Goal: Task Accomplishment & Management: Use online tool/utility

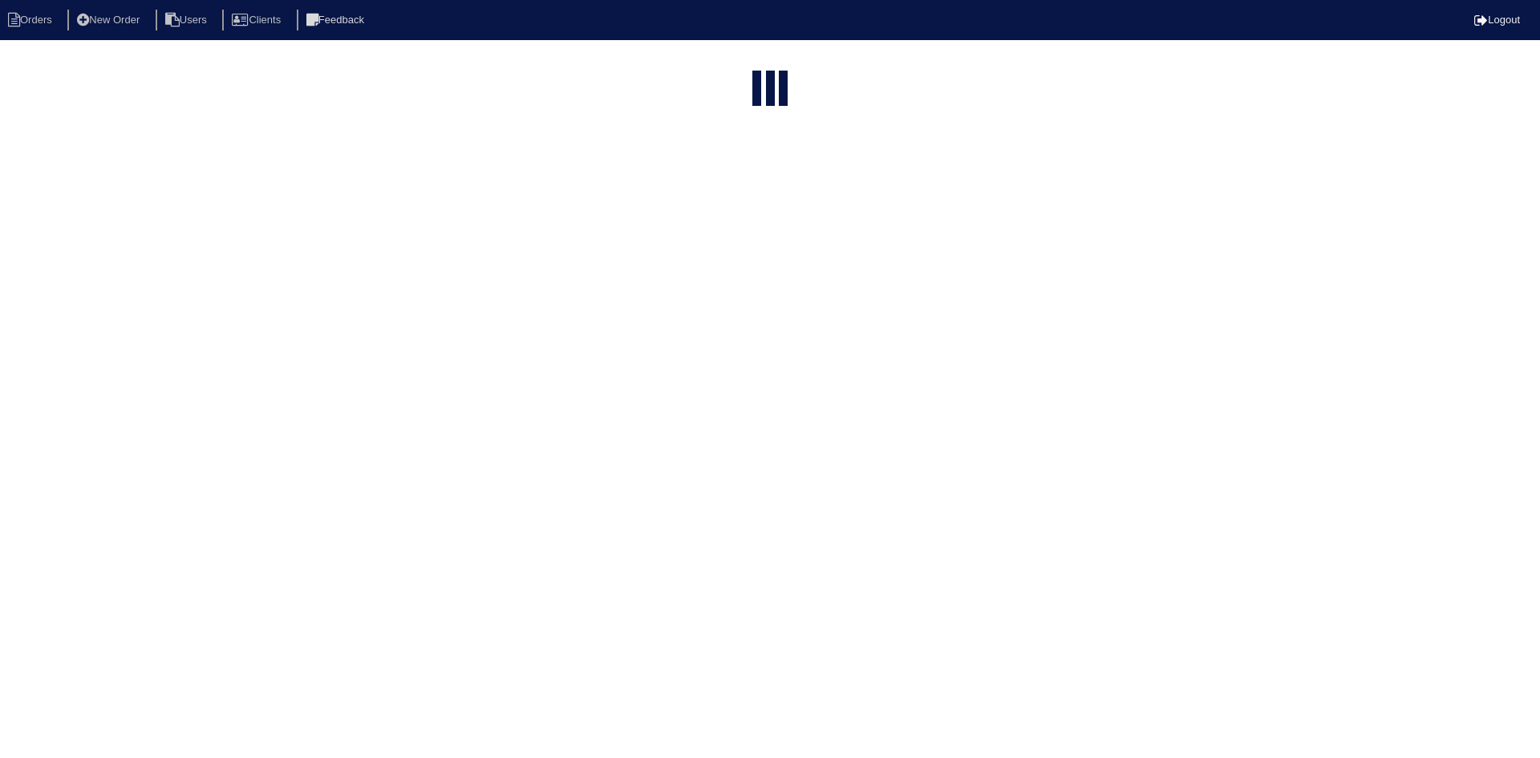
select select "15"
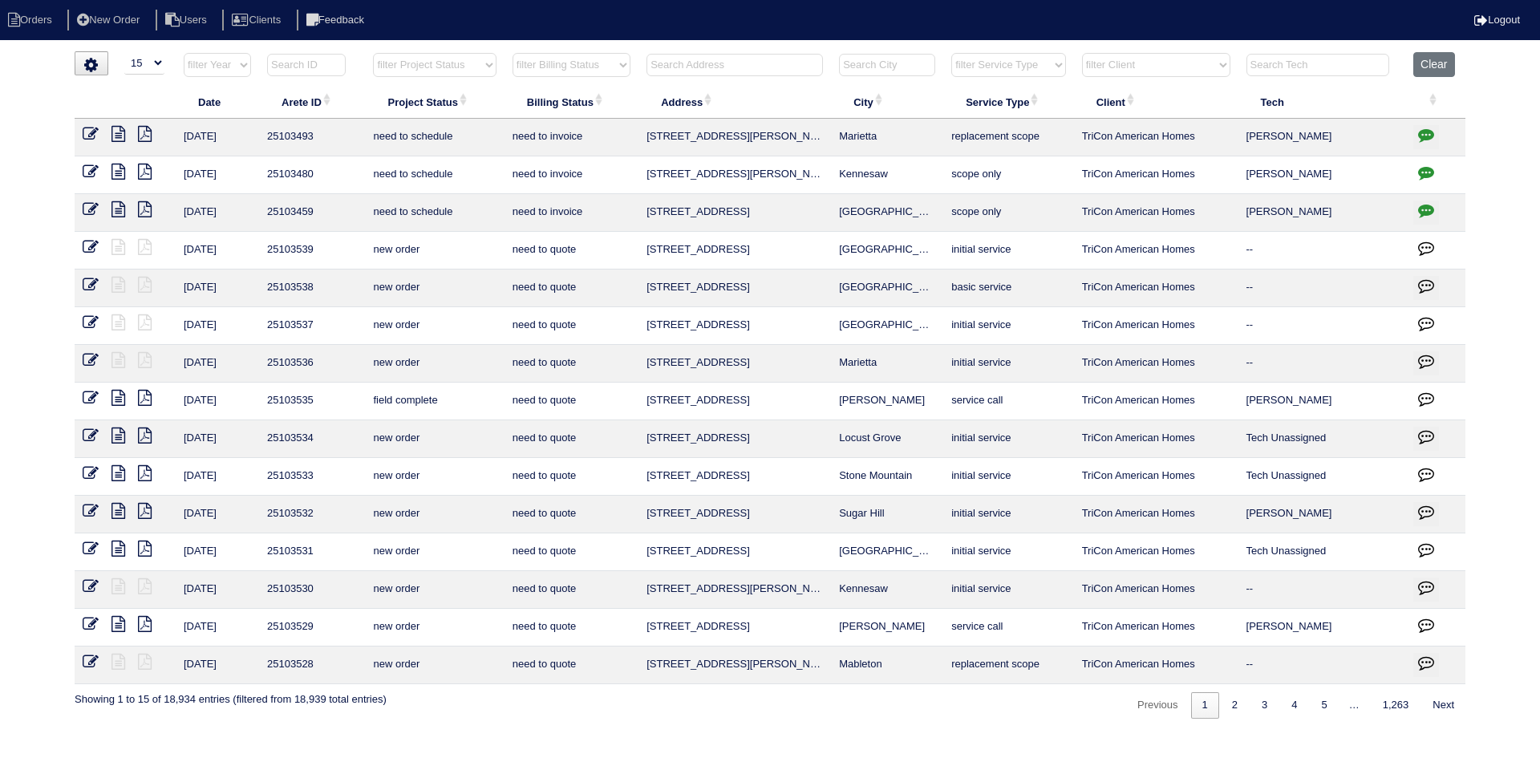
click at [704, 67] on input "text" at bounding box center [735, 65] width 176 height 22
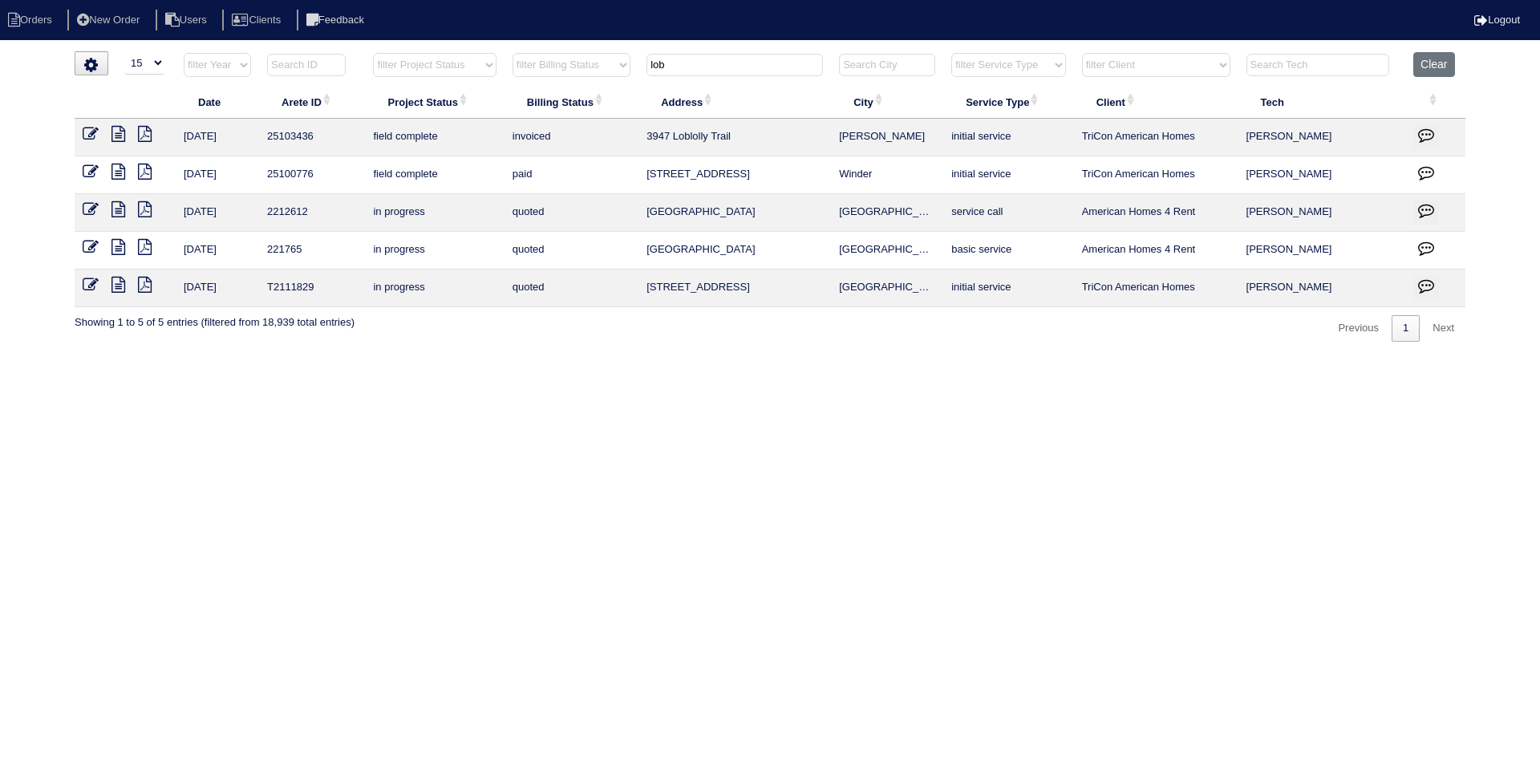
type input "lob"
click at [116, 131] on icon at bounding box center [119, 134] width 14 height 16
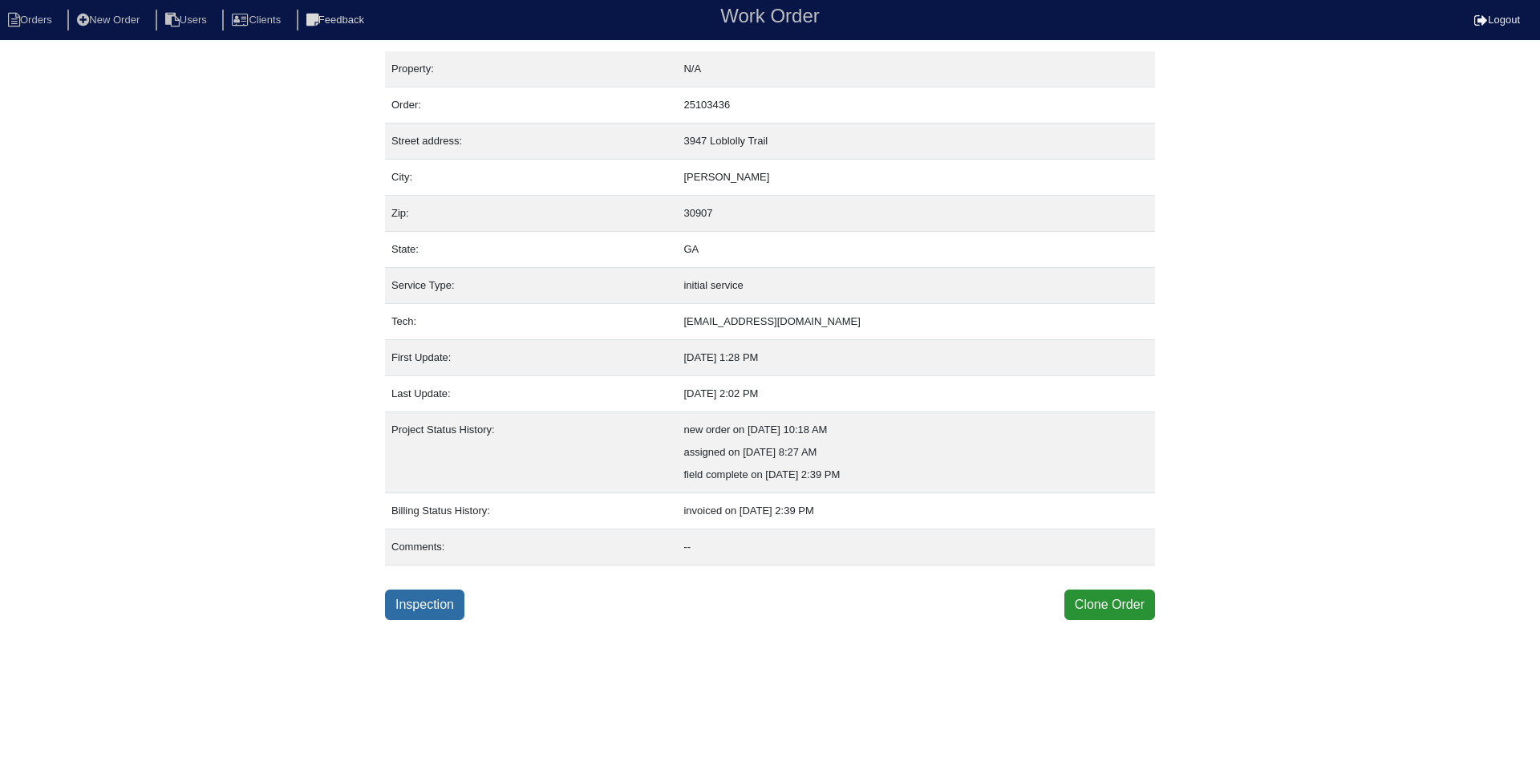
click at [440, 601] on link "Inspection" at bounding box center [424, 605] width 79 height 30
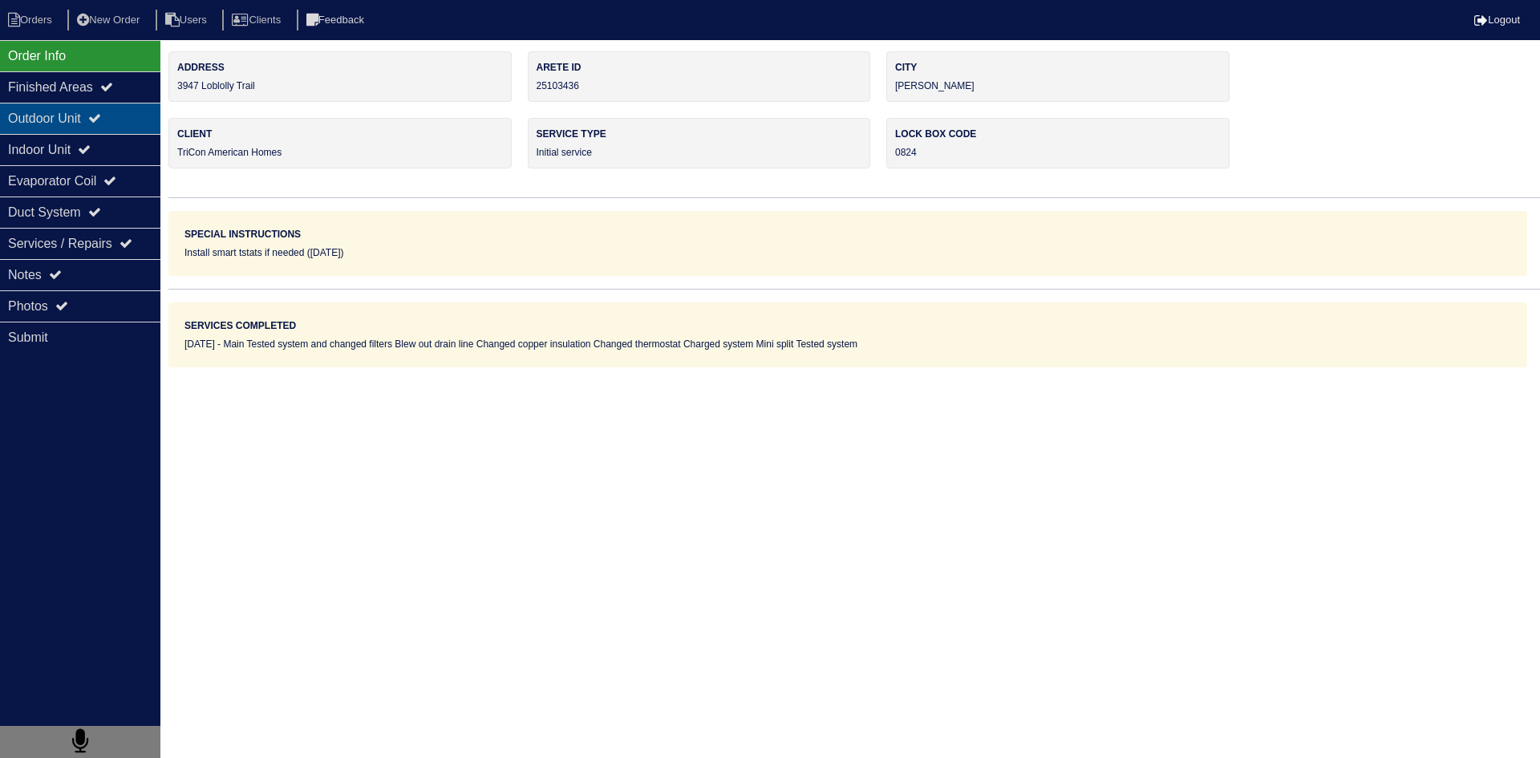
click at [67, 114] on div "Outdoor Unit" at bounding box center [80, 118] width 160 height 31
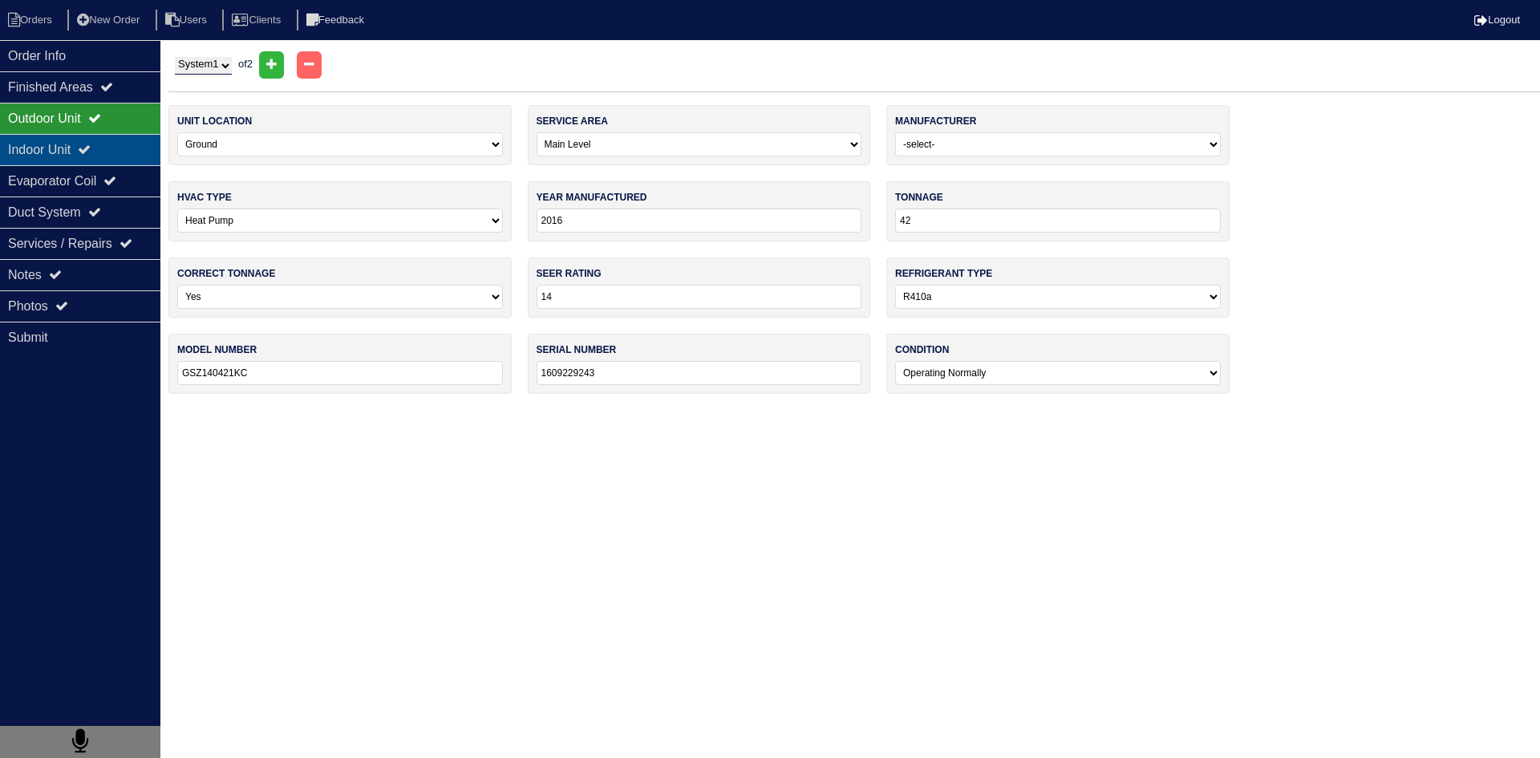
click at [52, 153] on div "Indoor Unit" at bounding box center [80, 149] width 160 height 31
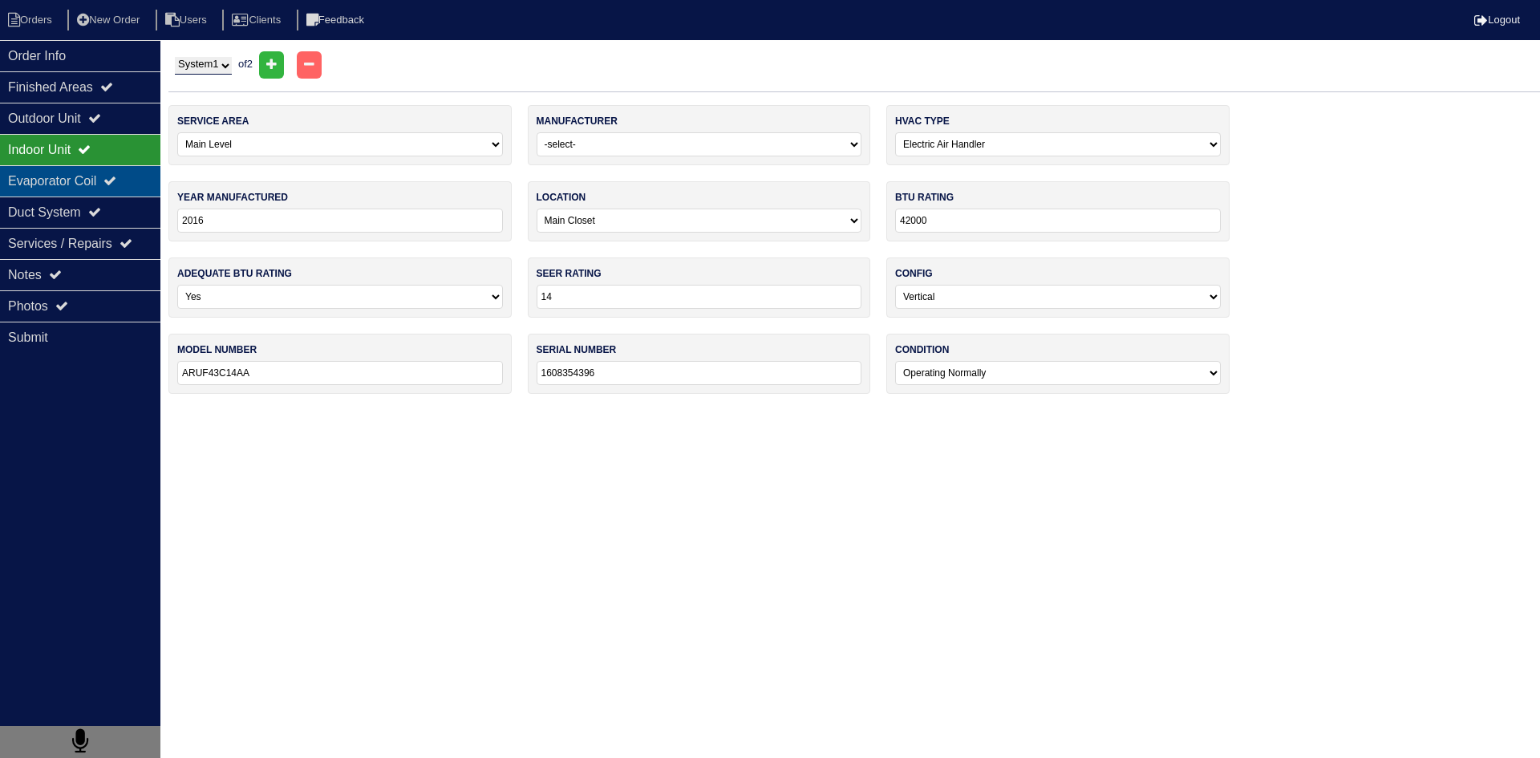
click at [46, 180] on div "Evaporator Coil" at bounding box center [80, 180] width 160 height 31
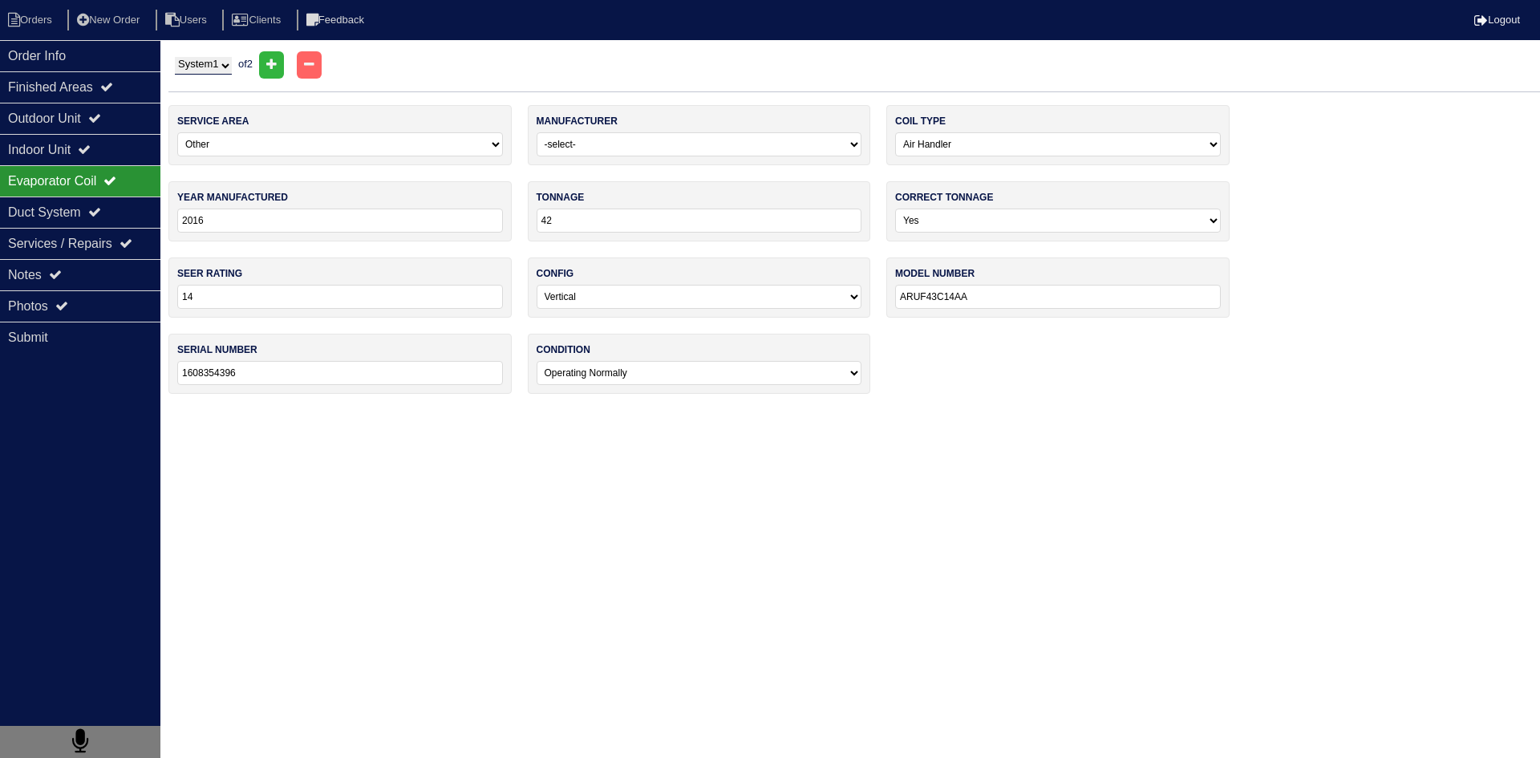
click at [218, 67] on select "System 1 System 2" at bounding box center [203, 66] width 57 height 18
select select "2"
click at [175, 57] on select "System 1 System 2" at bounding box center [203, 66] width 57 height 18
select select "3"
select select "Daikin"
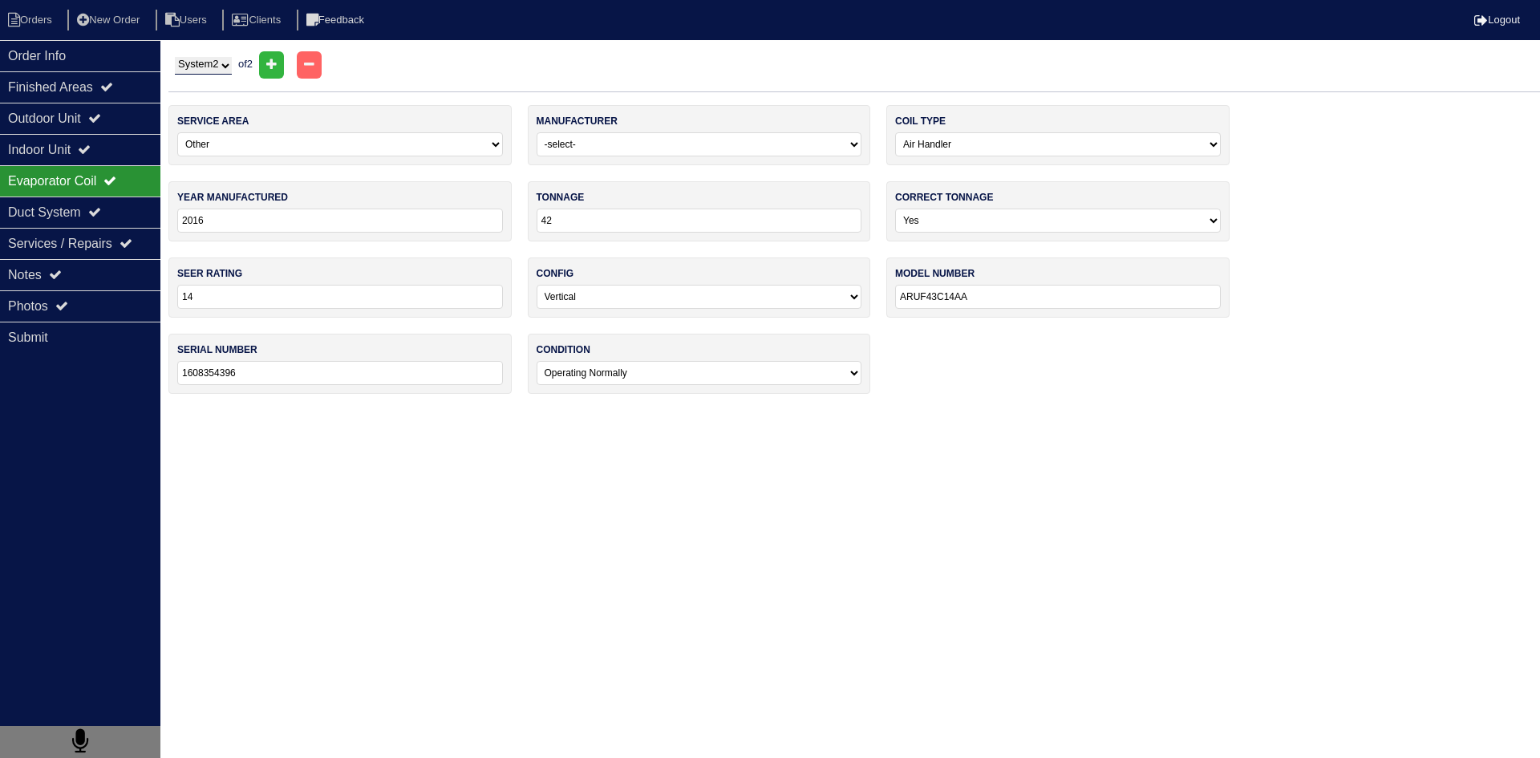
type input "2018"
type input "18"
type input "13"
type input "RXN18NMVJU"
type input "G008238"
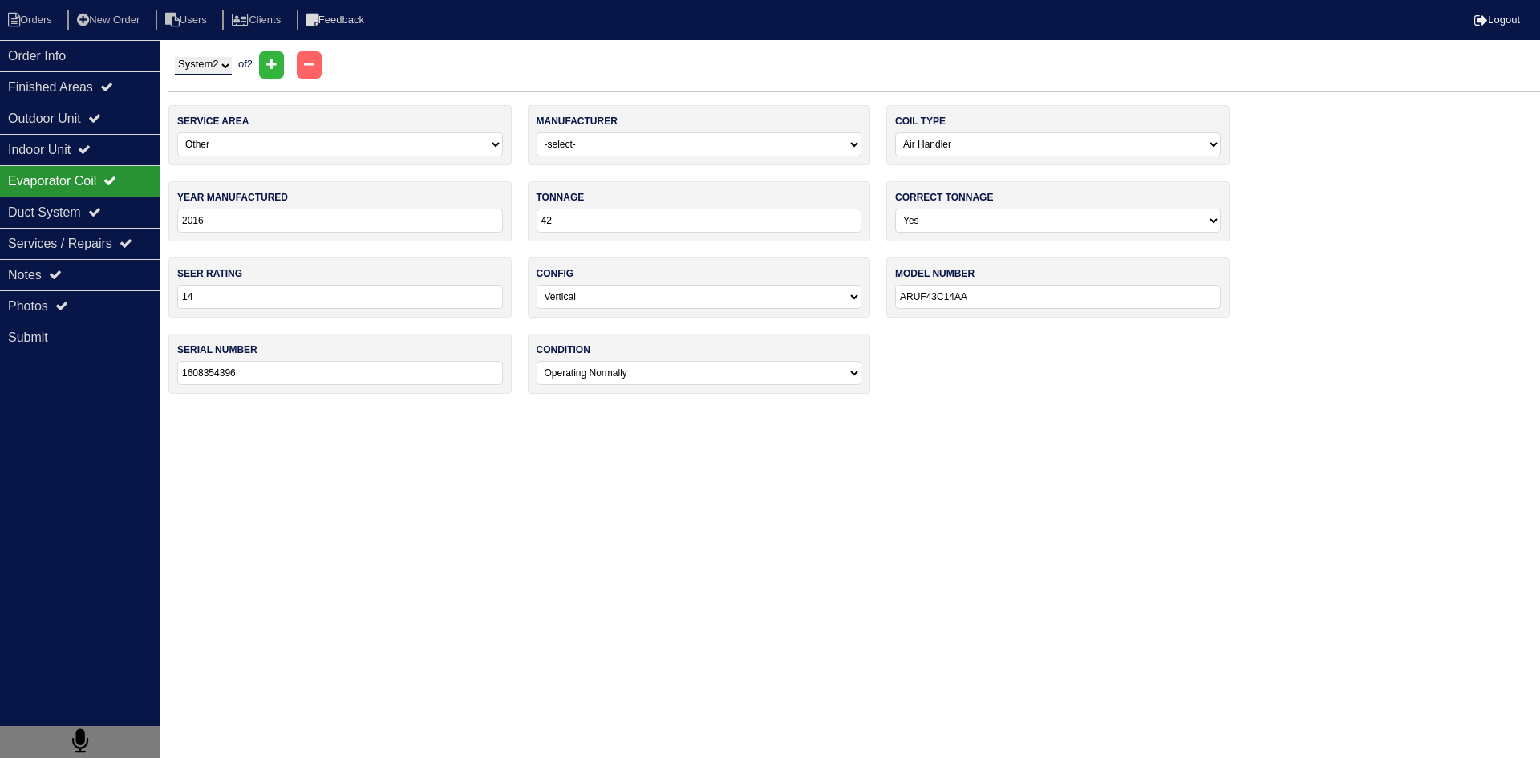
select select "Daikin"
select select "0"
type input "2018"
type input "18"
type input "13"
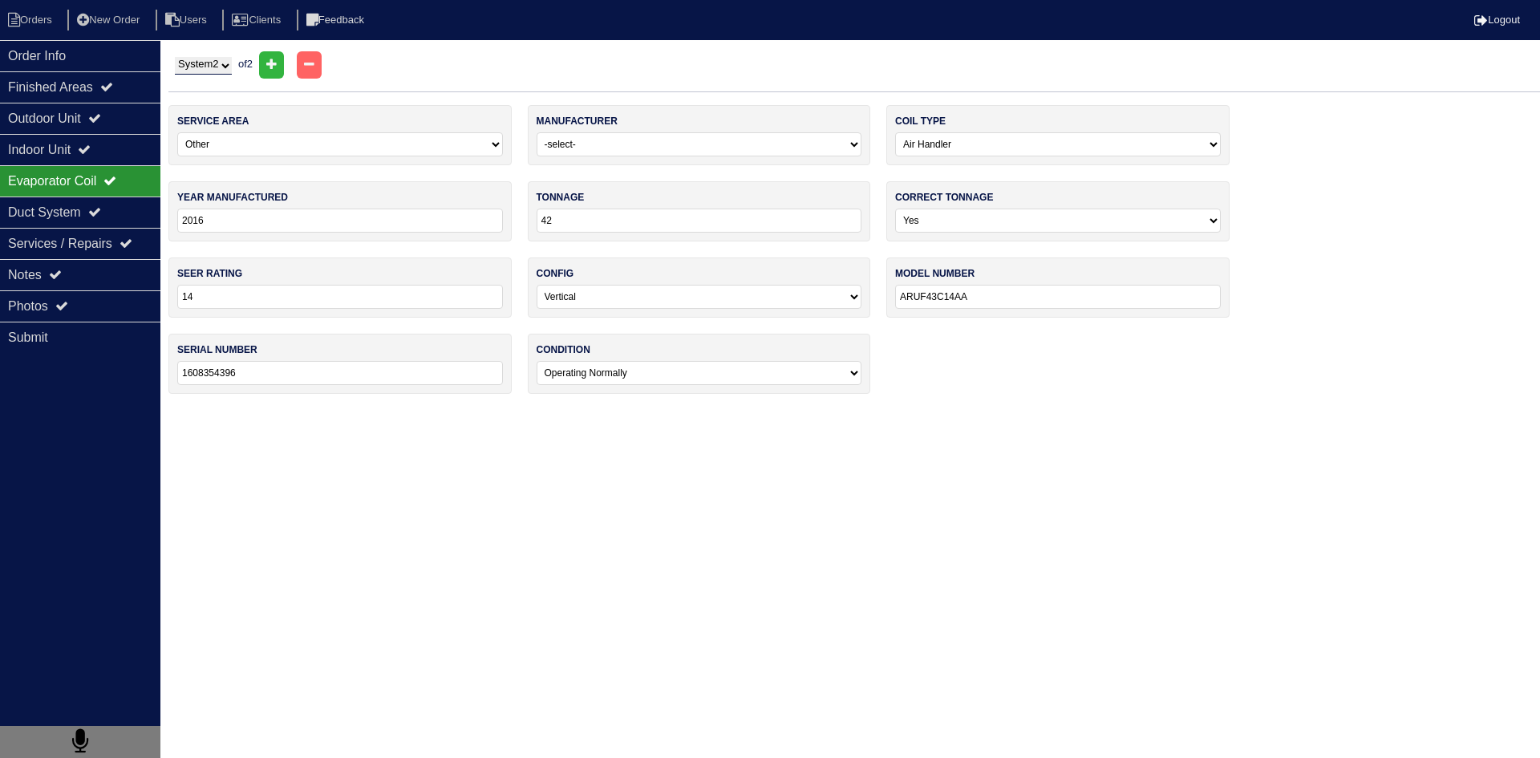
select select "1"
type input "FTXN18NMVJU"
type input "G005246"
click at [63, 160] on div "Indoor Unit" at bounding box center [80, 149] width 160 height 31
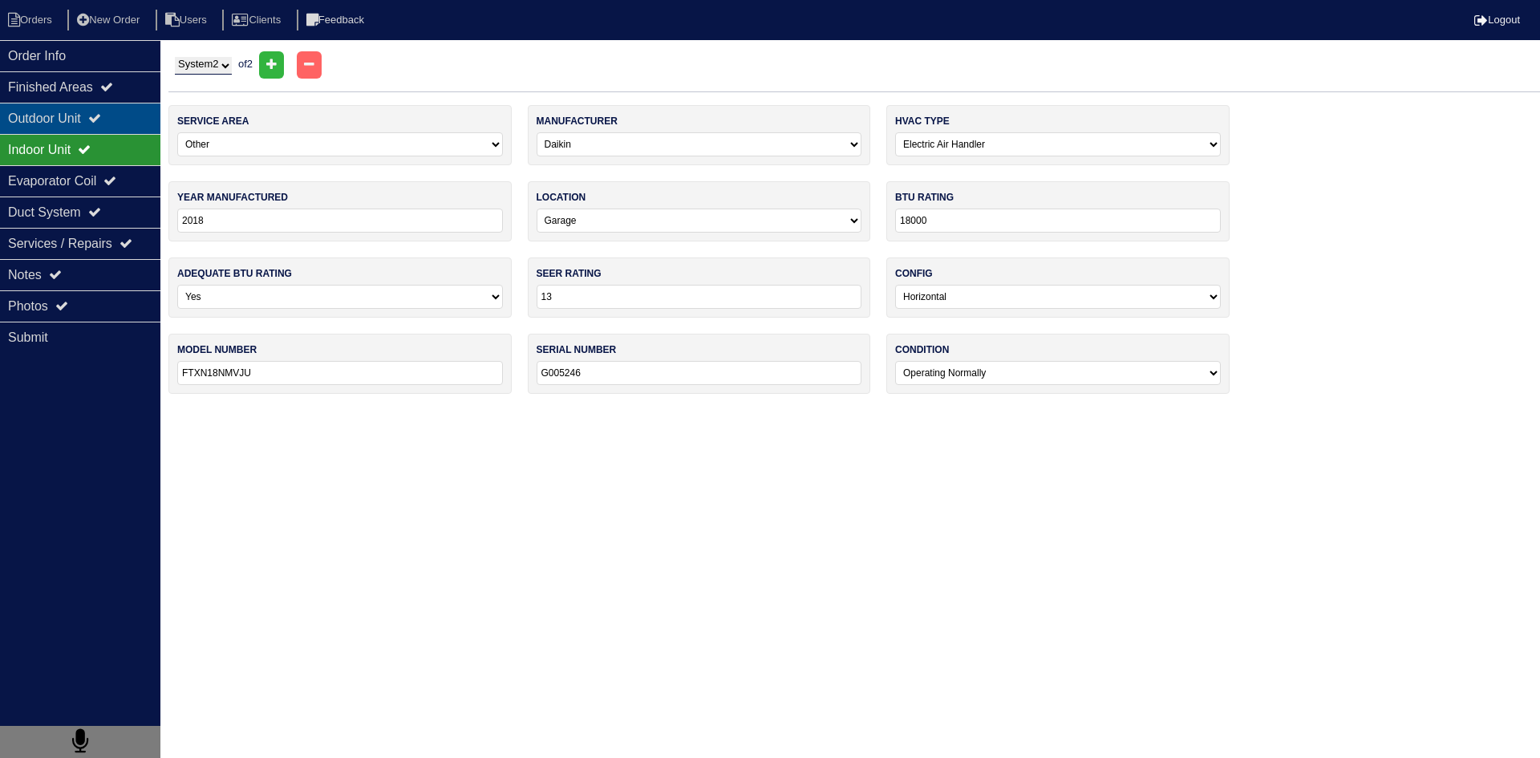
click at [61, 128] on div "Outdoor Unit" at bounding box center [80, 118] width 160 height 31
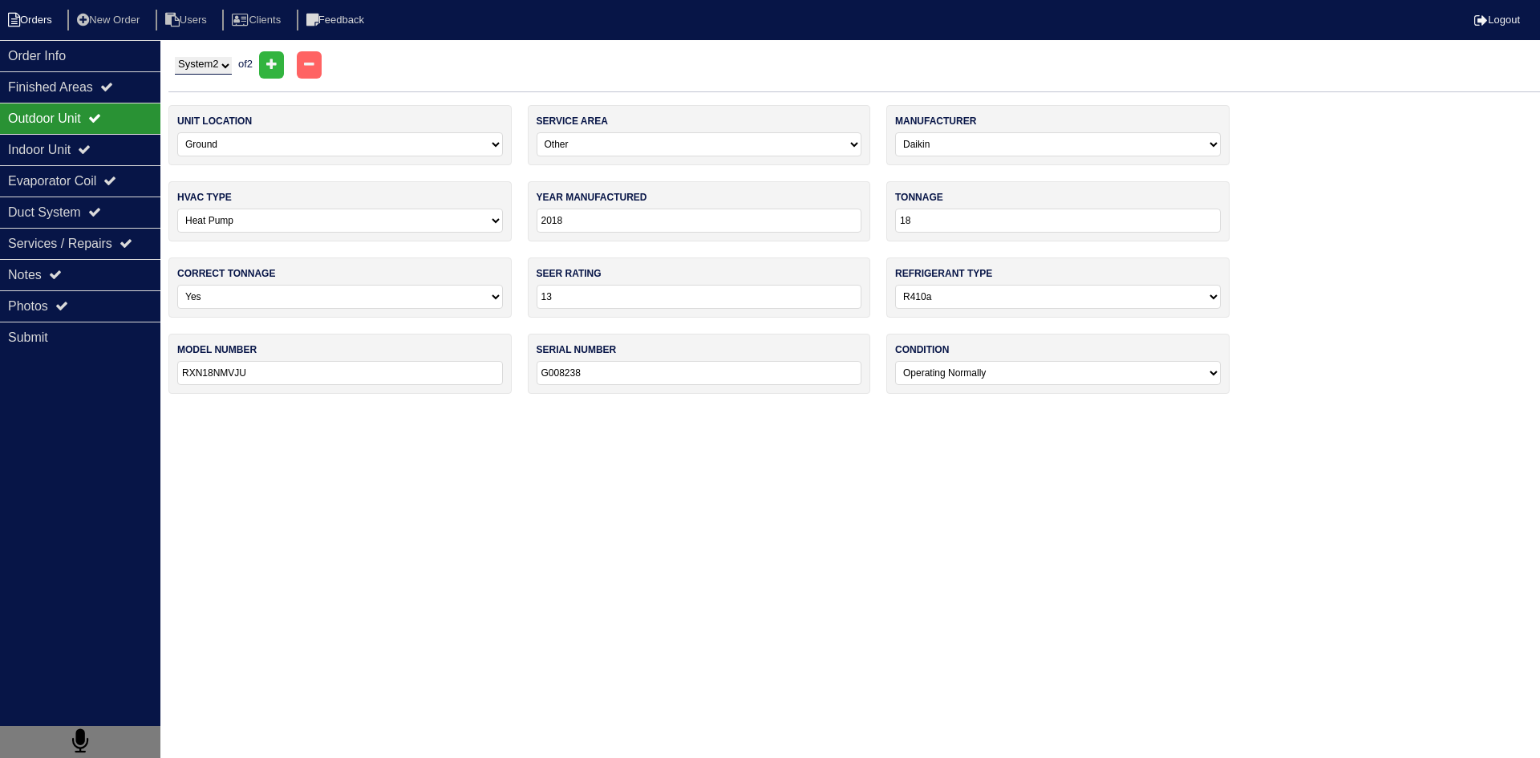
click at [41, 14] on li "Orders" at bounding box center [32, 21] width 65 height 22
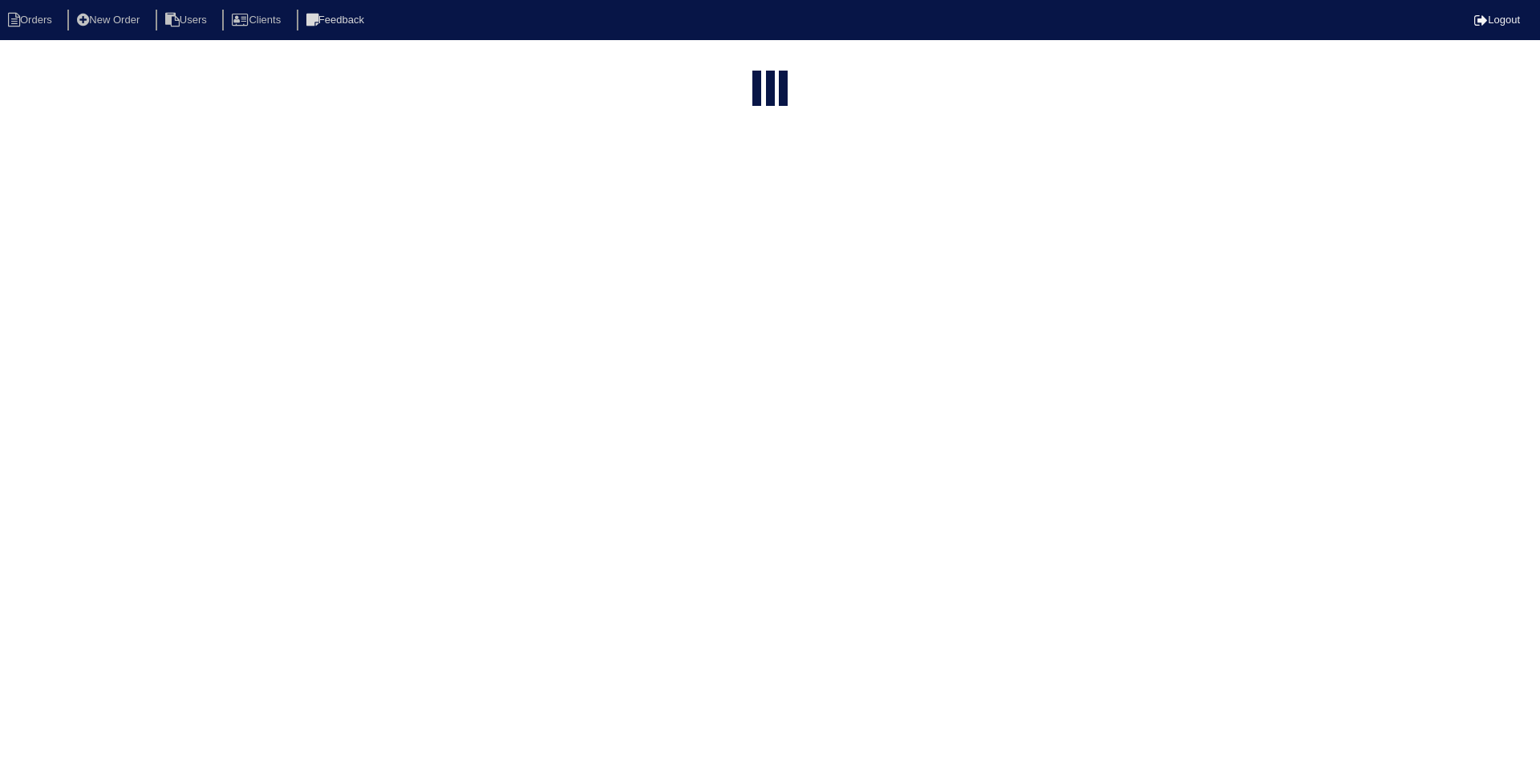
select select "15"
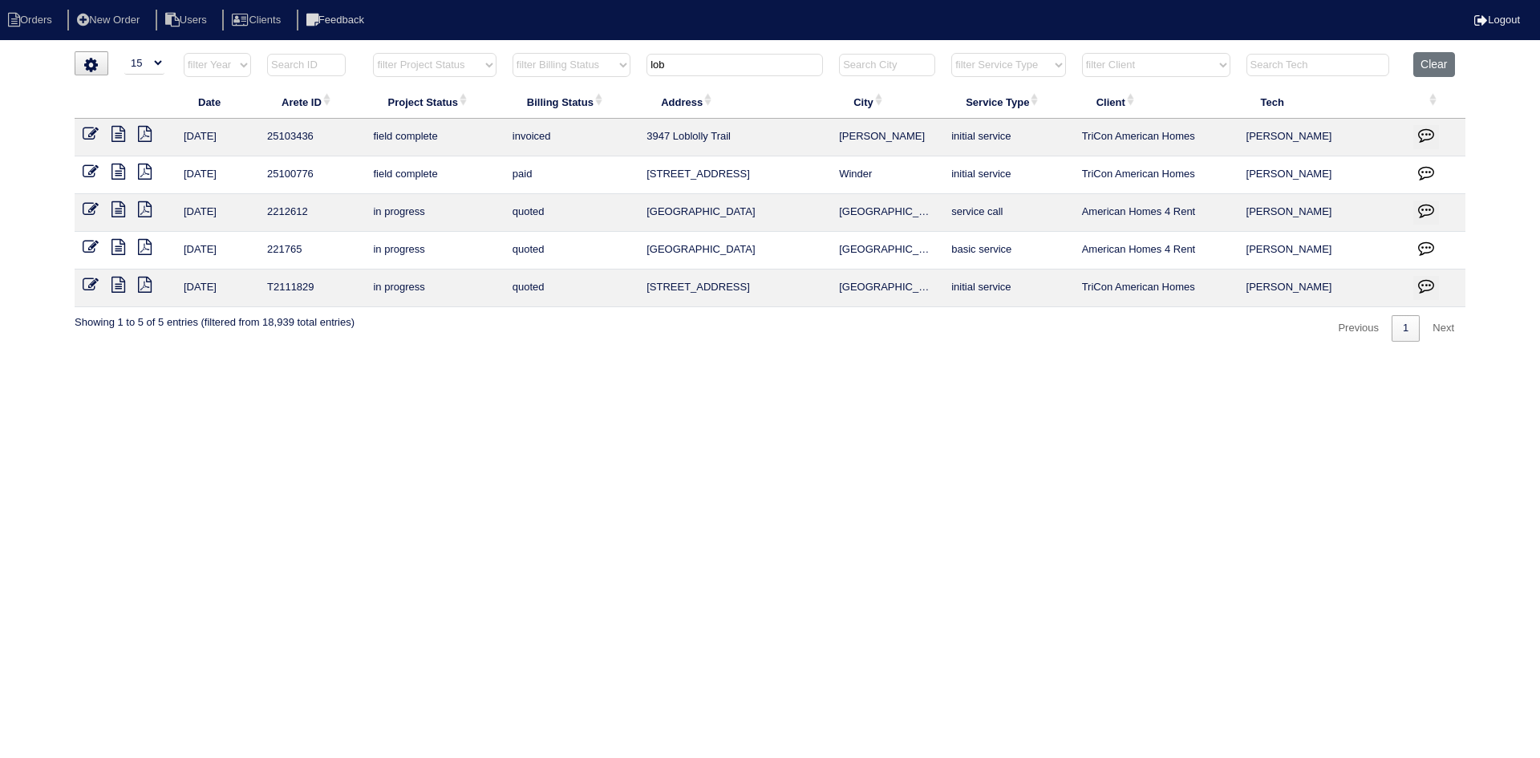
drag, startPoint x: 645, startPoint y: 71, endPoint x: 632, endPoint y: 71, distance: 12.9
click at [632, 71] on tr "filter Year -- Any Year -- 2025 2024 2023 2022 2021 2020 2019 filter Project St…" at bounding box center [770, 68] width 1391 height 33
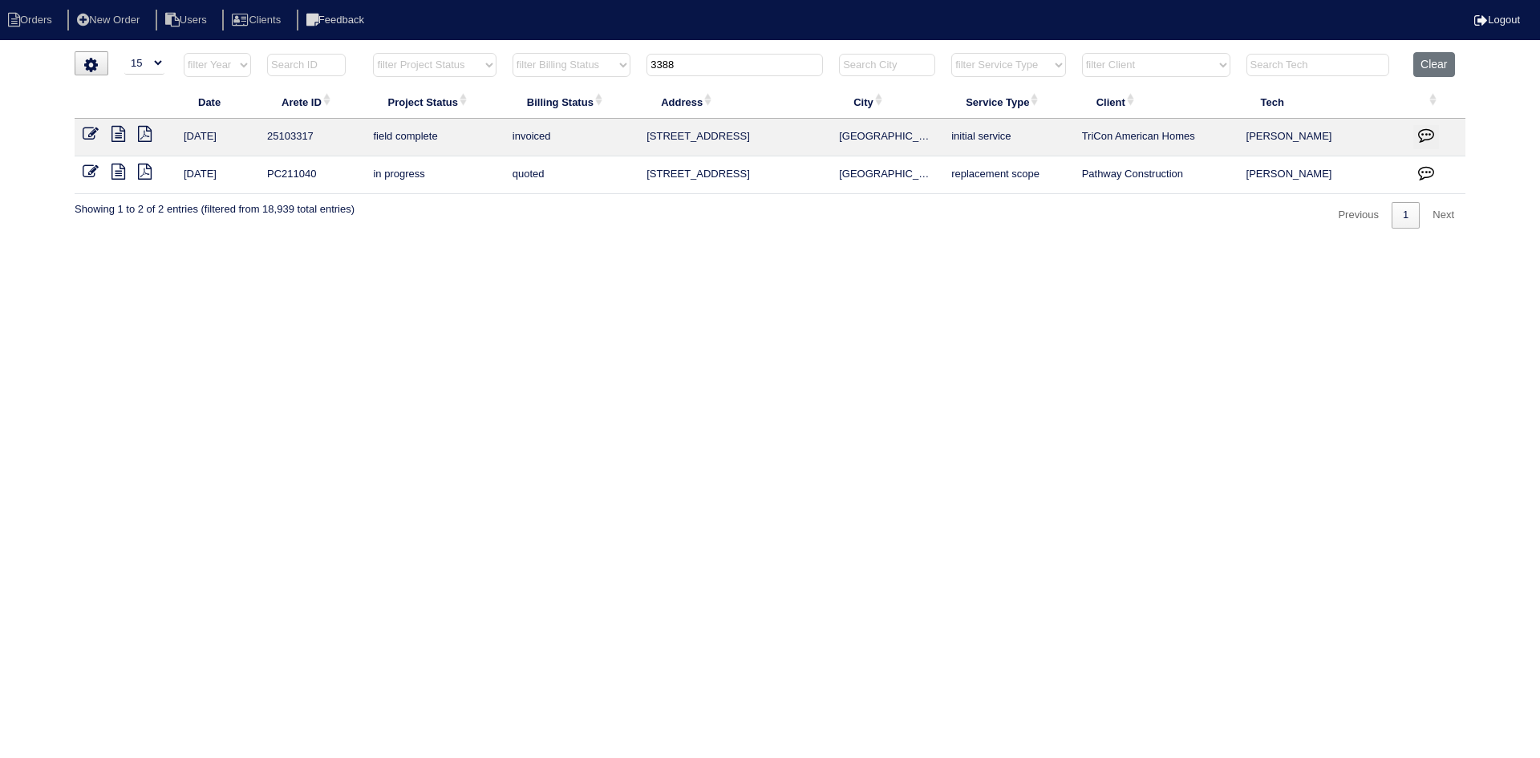
type input "3388"
click at [116, 136] on icon at bounding box center [119, 134] width 14 height 16
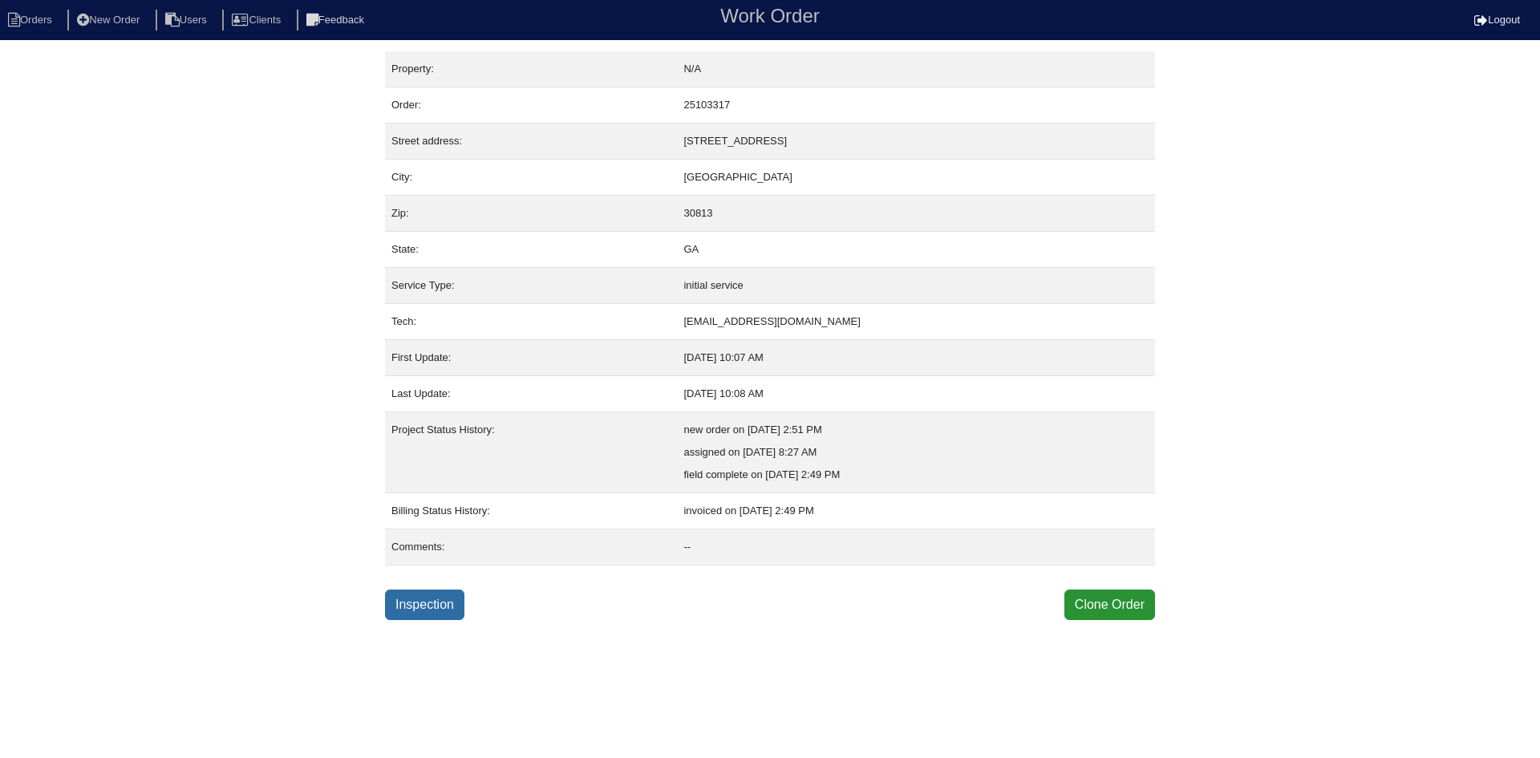
click at [416, 606] on link "Inspection" at bounding box center [424, 605] width 79 height 30
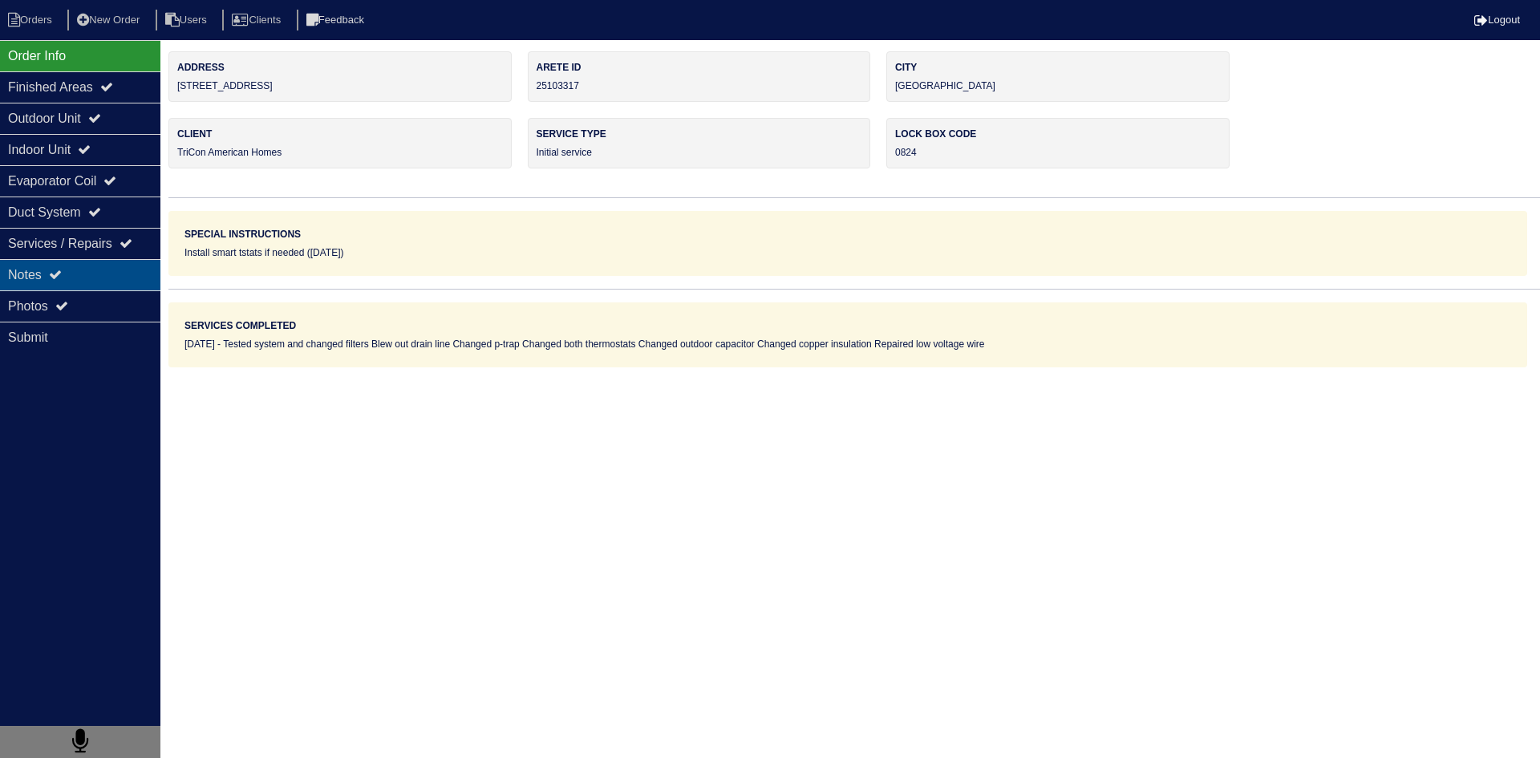
click at [95, 273] on div "Notes" at bounding box center [80, 274] width 160 height 31
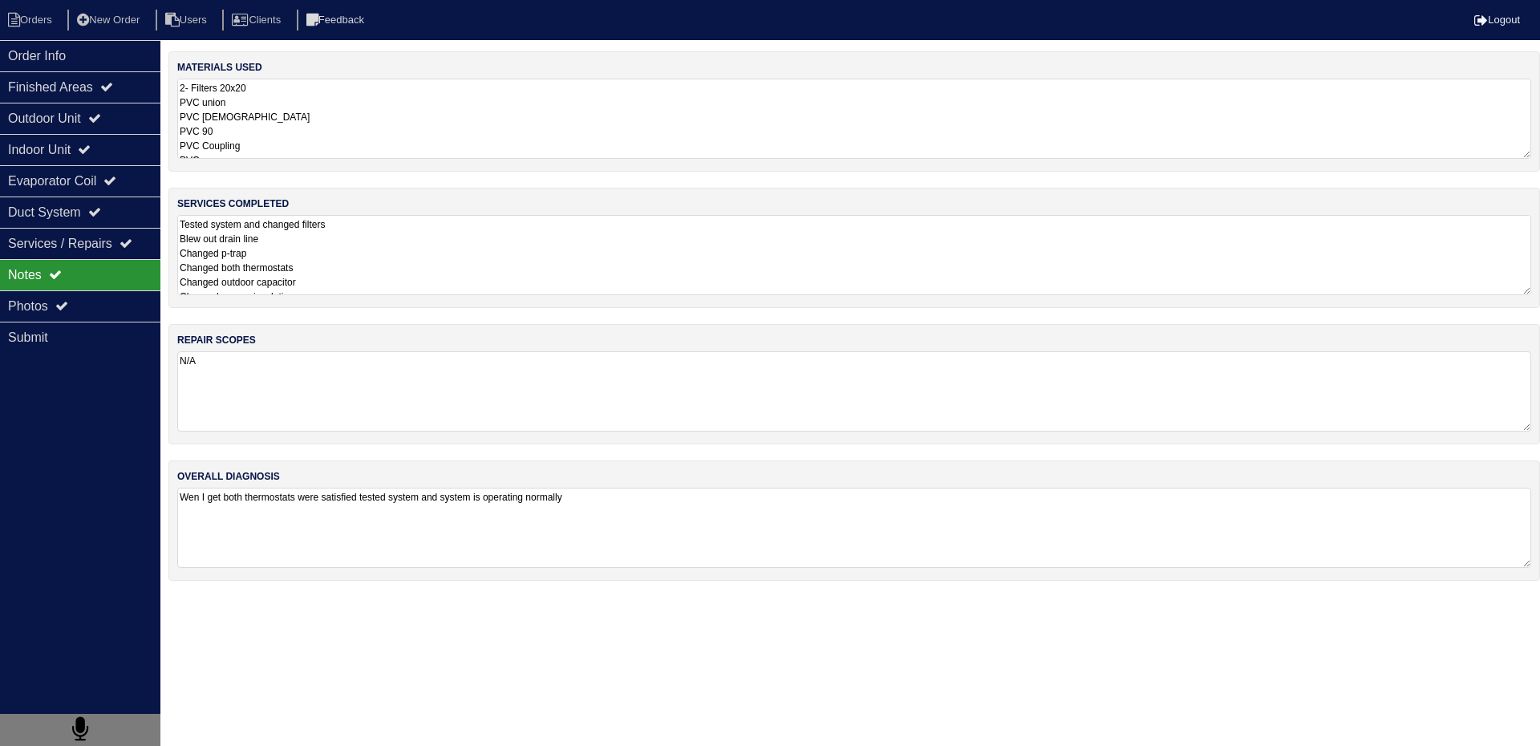
click at [345, 287] on textarea "Tested system and changed filters Blew out drain line Changed p-trap Changed bo…" at bounding box center [854, 255] width 1354 height 80
click at [47, 117] on div "Outdoor Unit" at bounding box center [80, 118] width 160 height 31
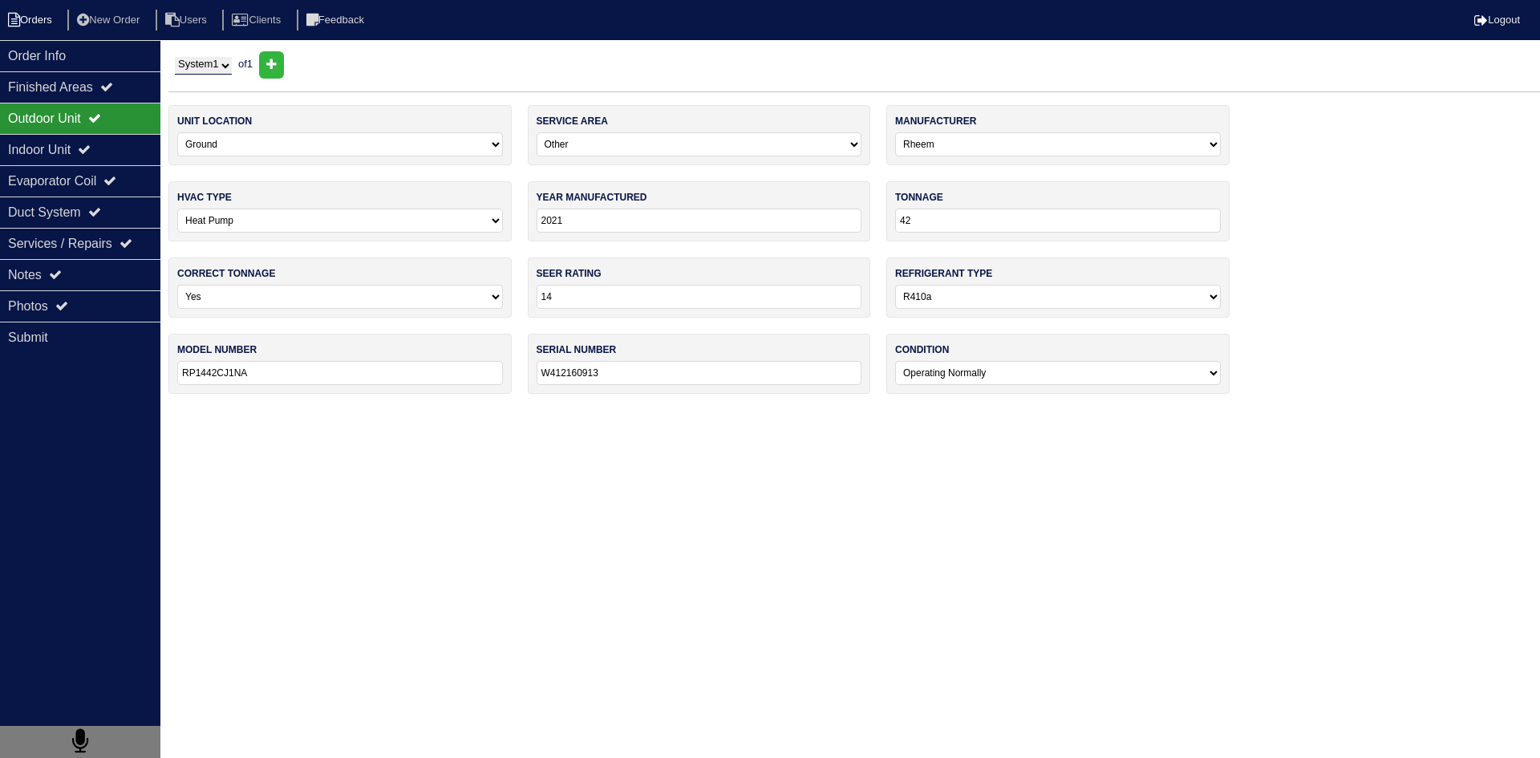
click at [52, 19] on li "Orders" at bounding box center [32, 21] width 65 height 22
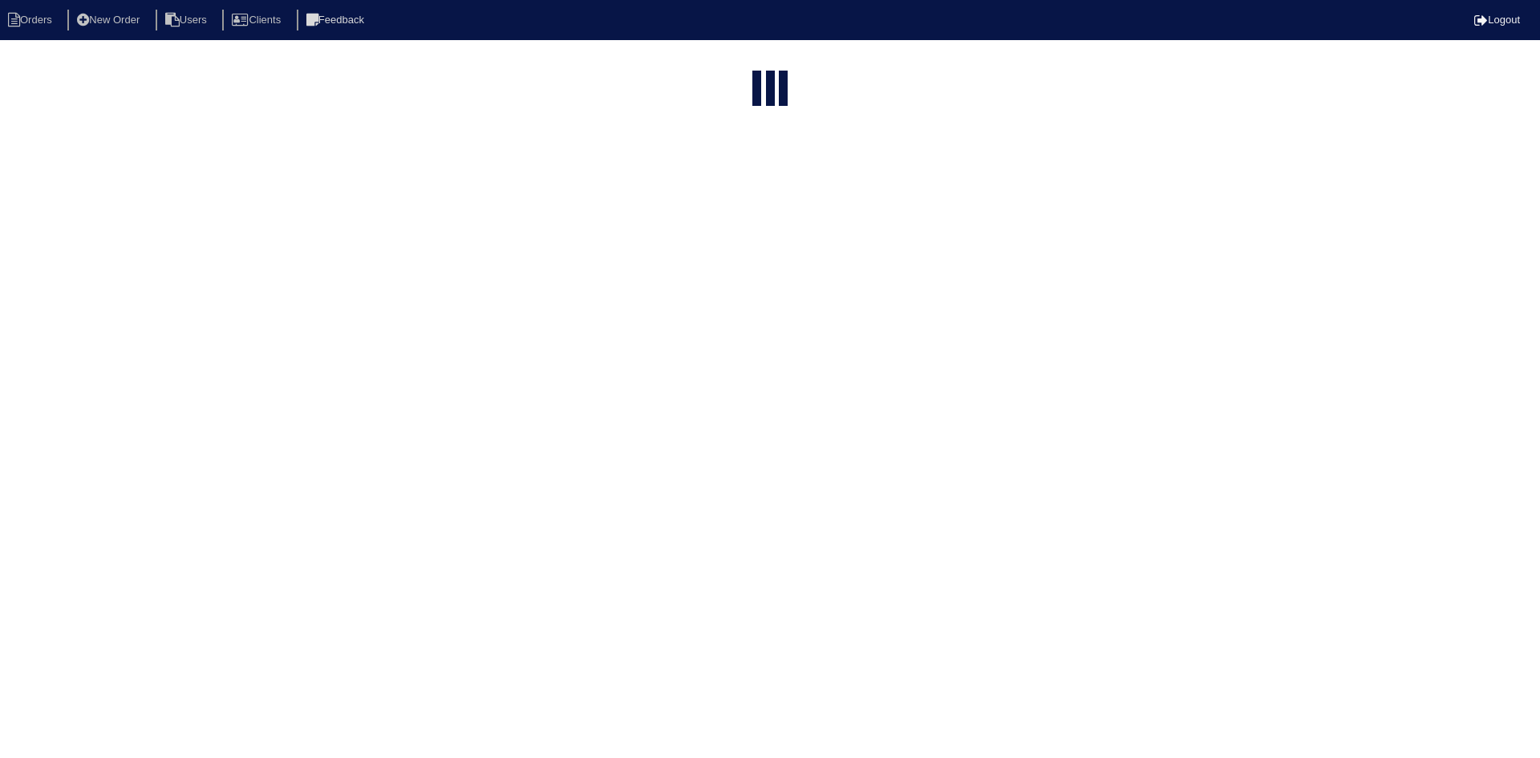
select select "15"
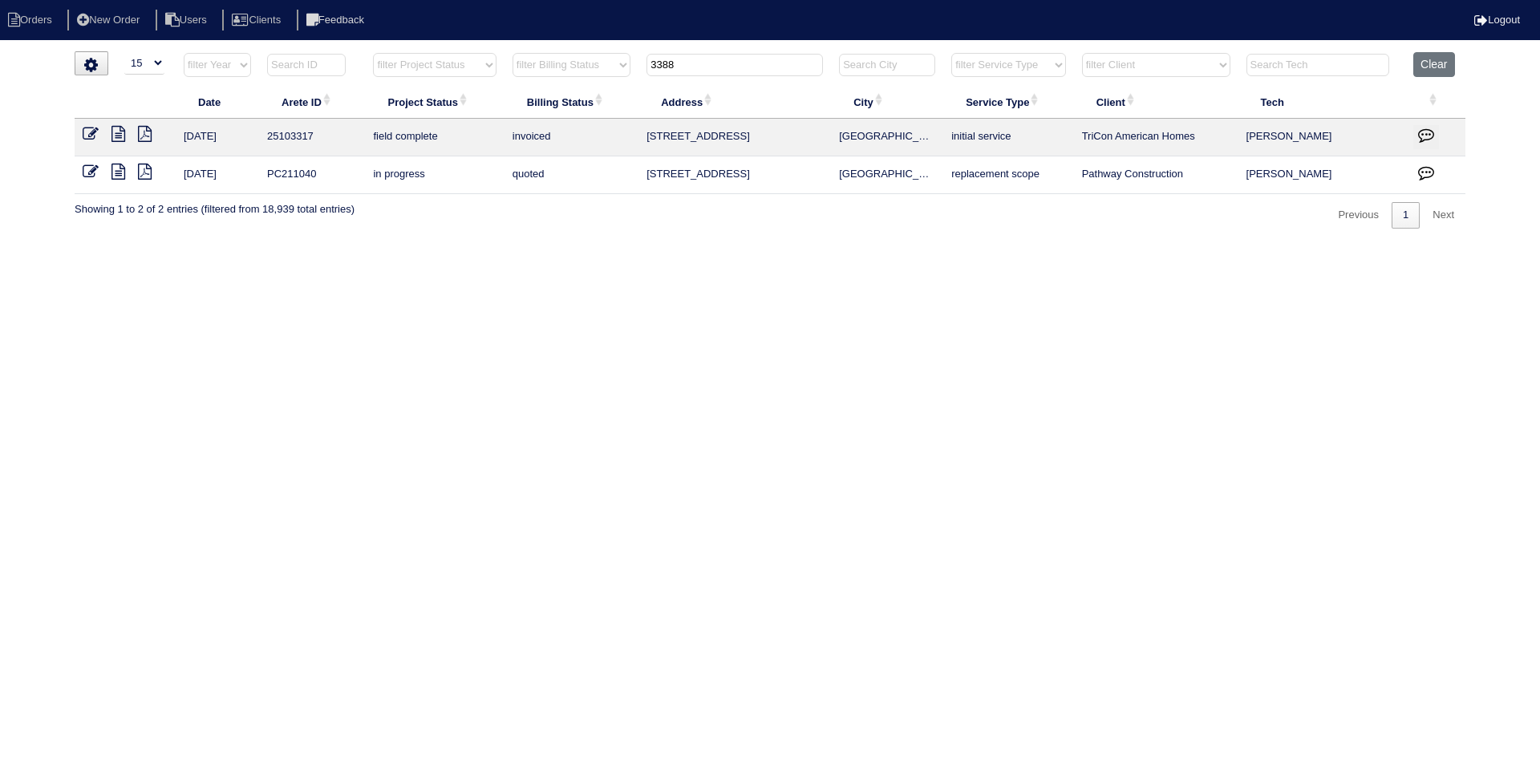
click at [763, 75] on input "3388" at bounding box center [735, 65] width 176 height 22
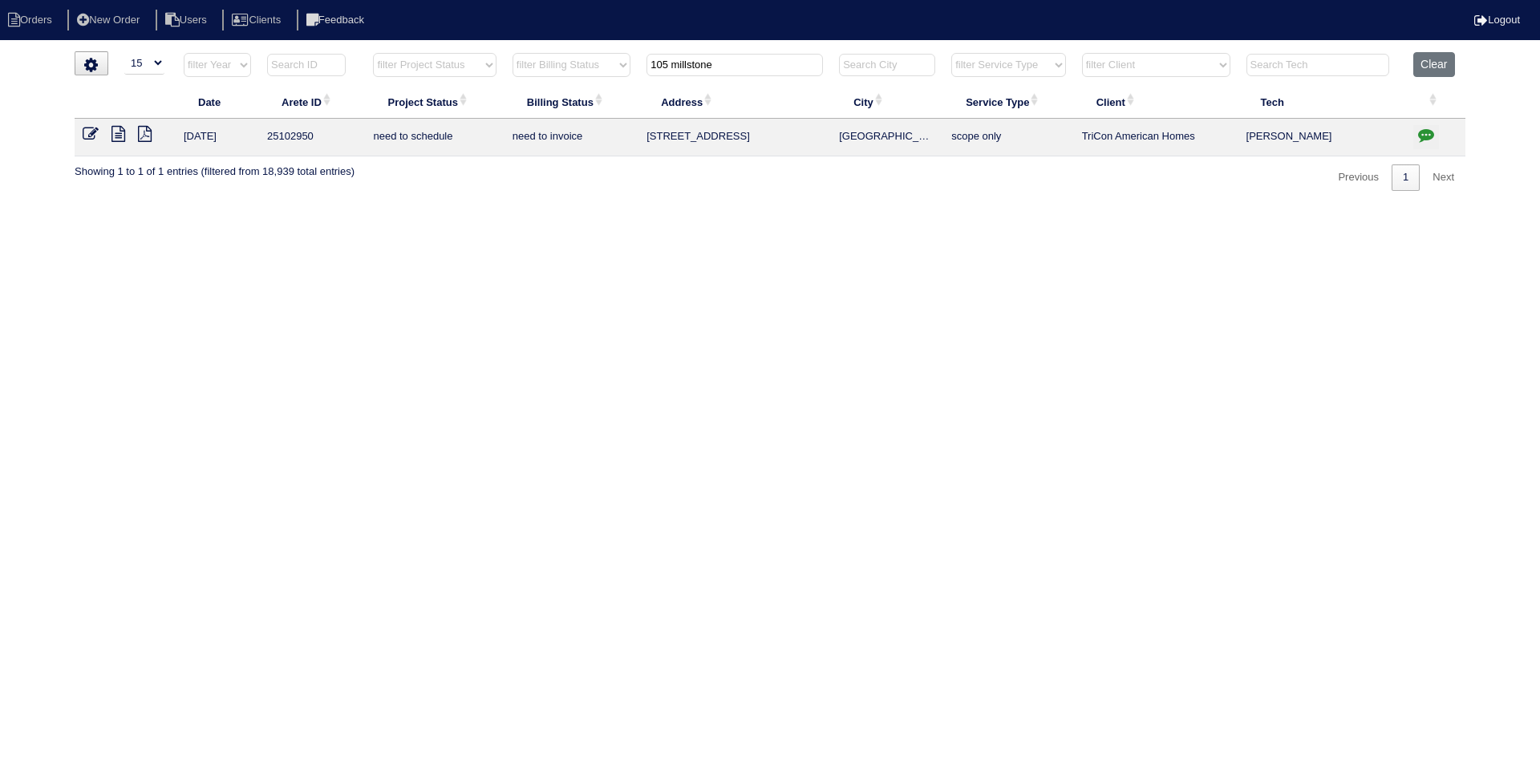
type input "105 millstone"
click at [114, 136] on icon at bounding box center [119, 134] width 14 height 16
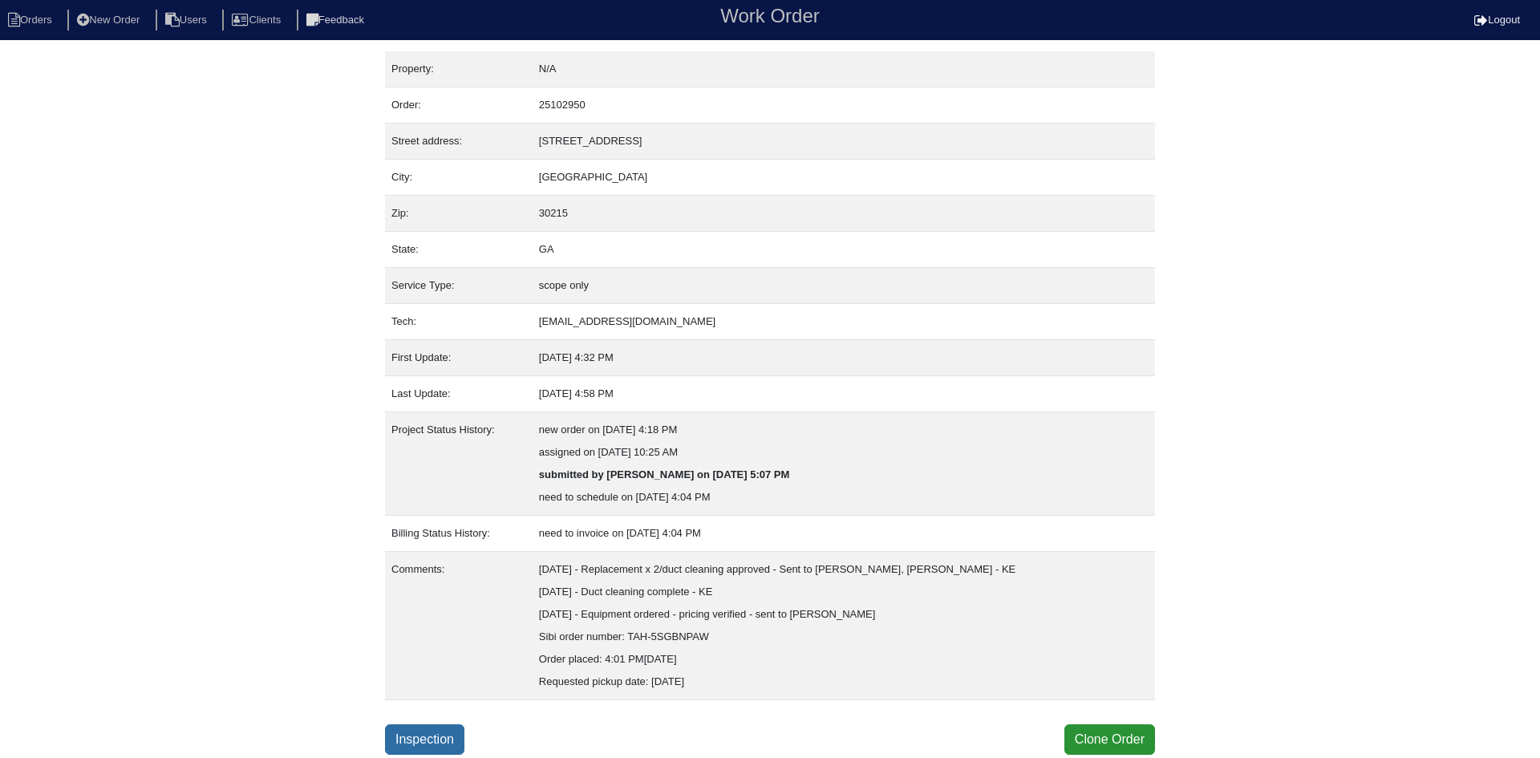
click at [420, 739] on link "Inspection" at bounding box center [424, 739] width 79 height 30
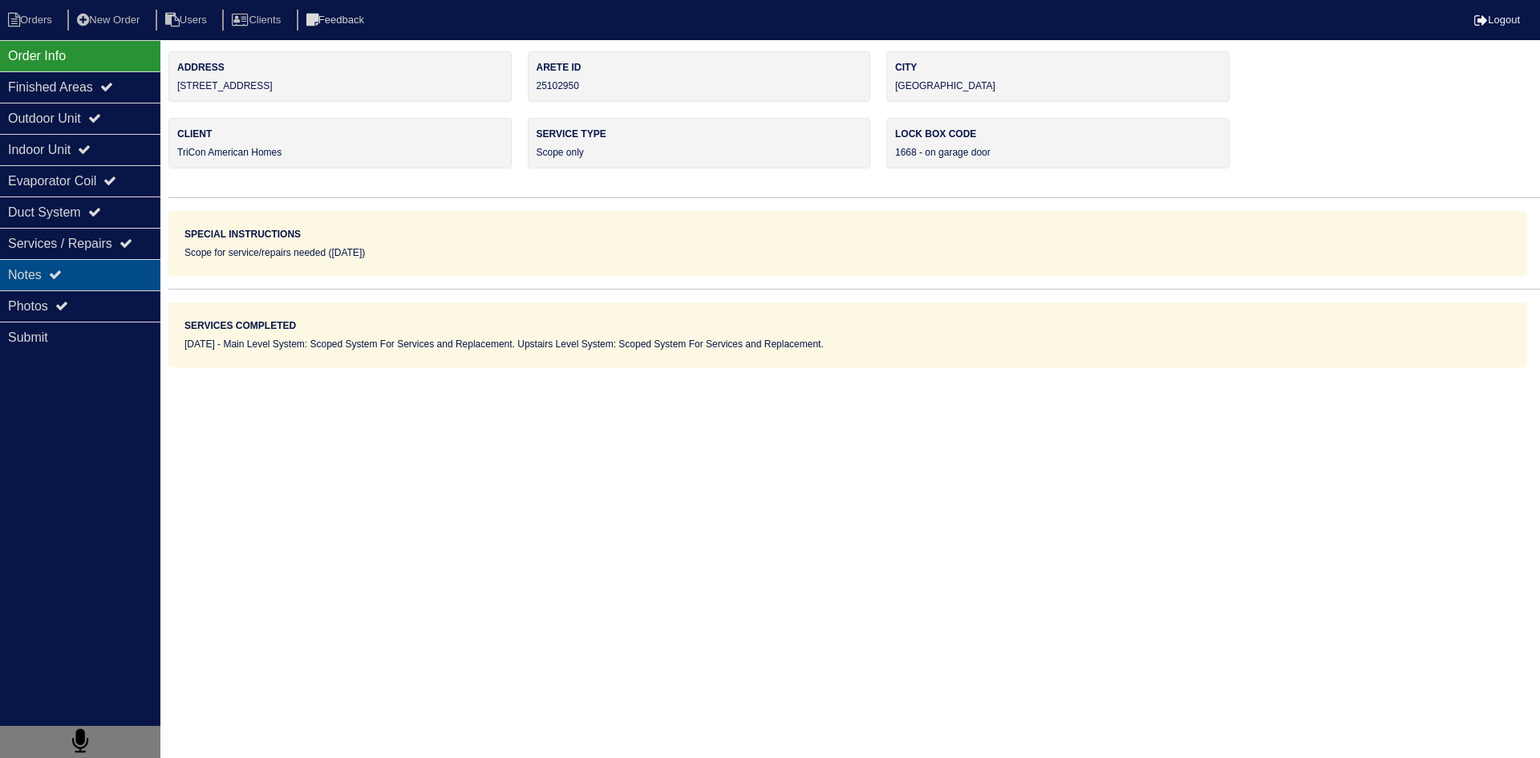
click at [99, 276] on div "Notes" at bounding box center [80, 274] width 160 height 31
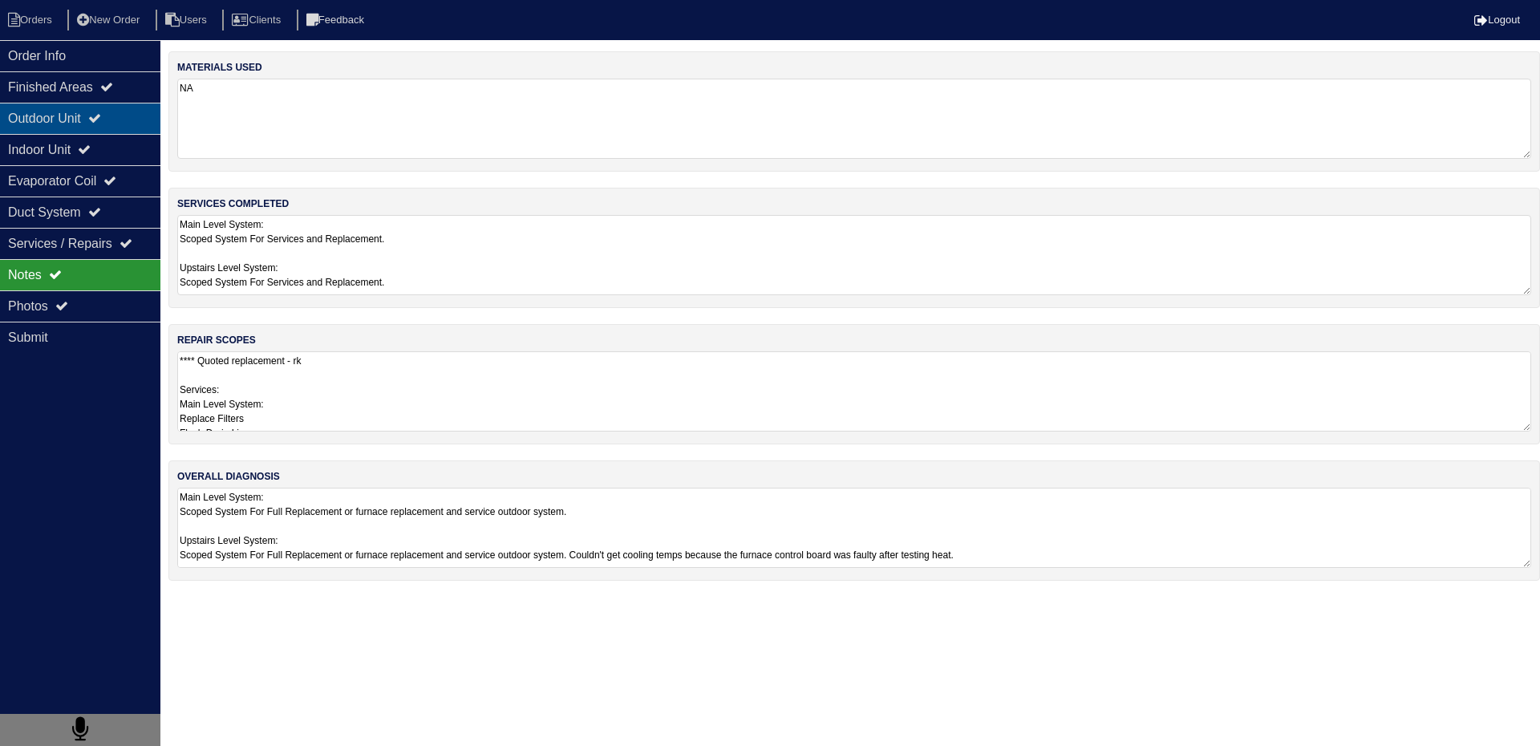
click at [33, 120] on div "Outdoor Unit" at bounding box center [80, 118] width 160 height 31
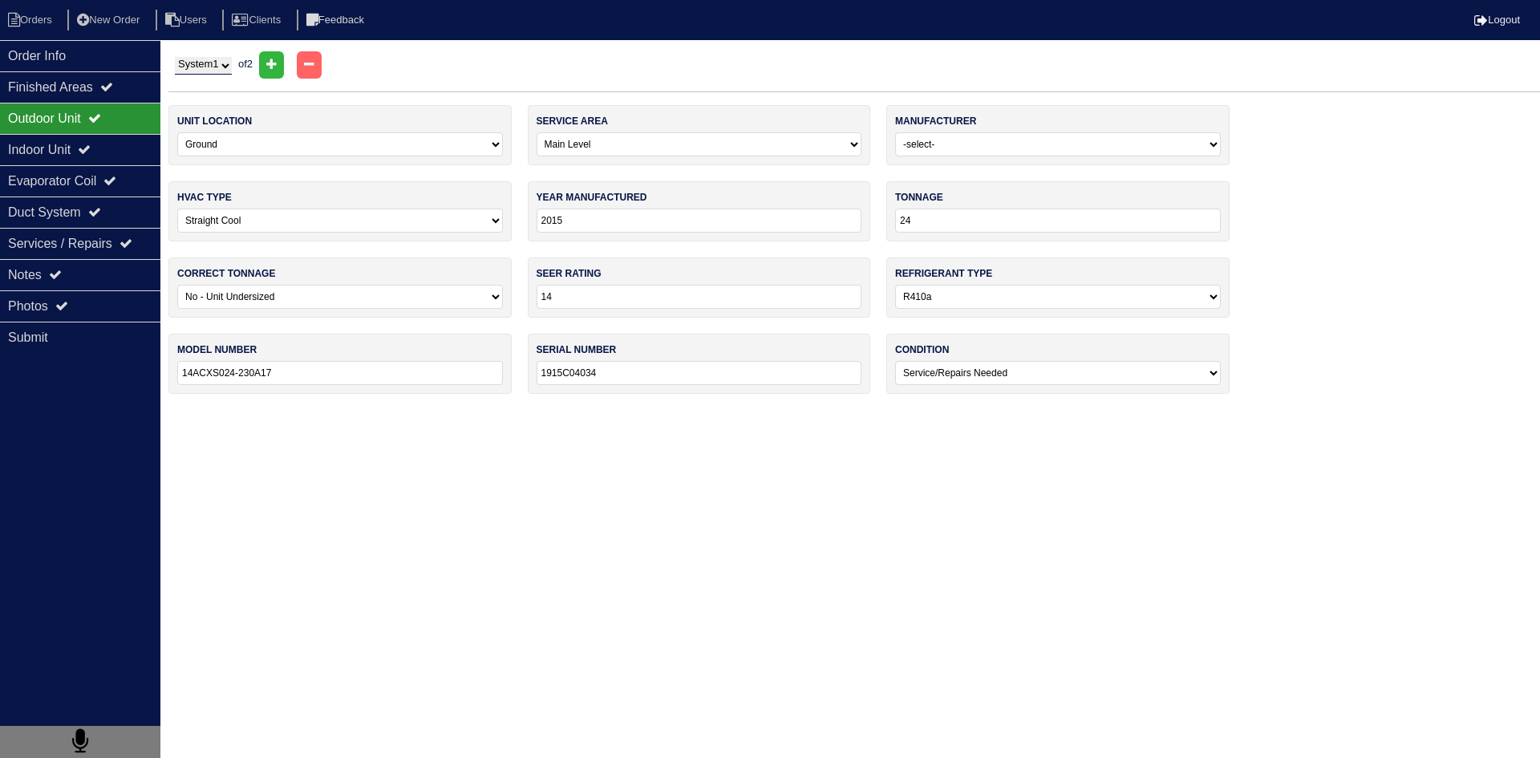
click at [209, 66] on select "System 1 System 2" at bounding box center [203, 66] width 57 height 18
select select "2"
click at [175, 57] on select "System 1 System 2" at bounding box center [203, 66] width 57 height 18
select select "1"
type input "1915003842"
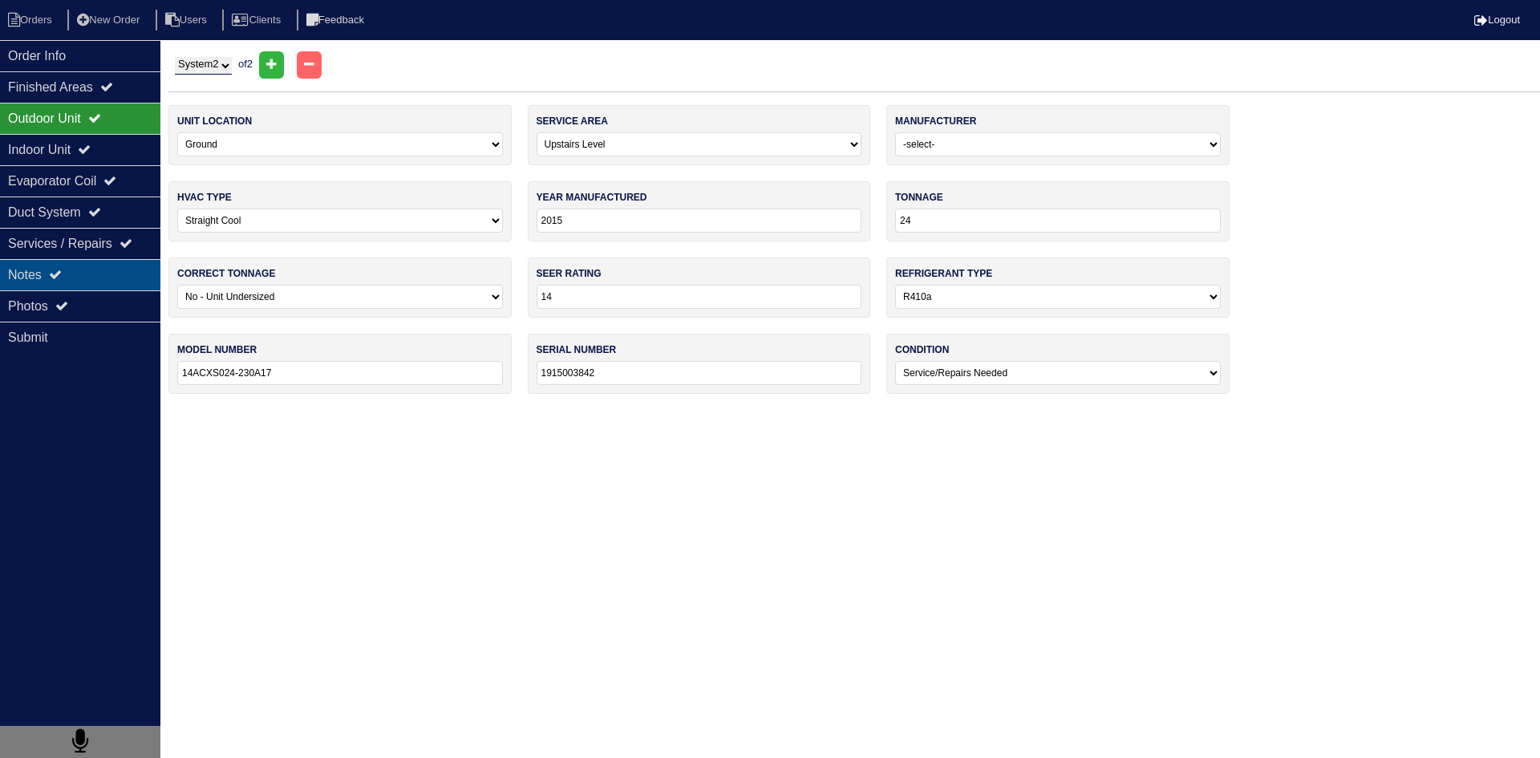
click at [81, 278] on div "Notes" at bounding box center [80, 274] width 160 height 31
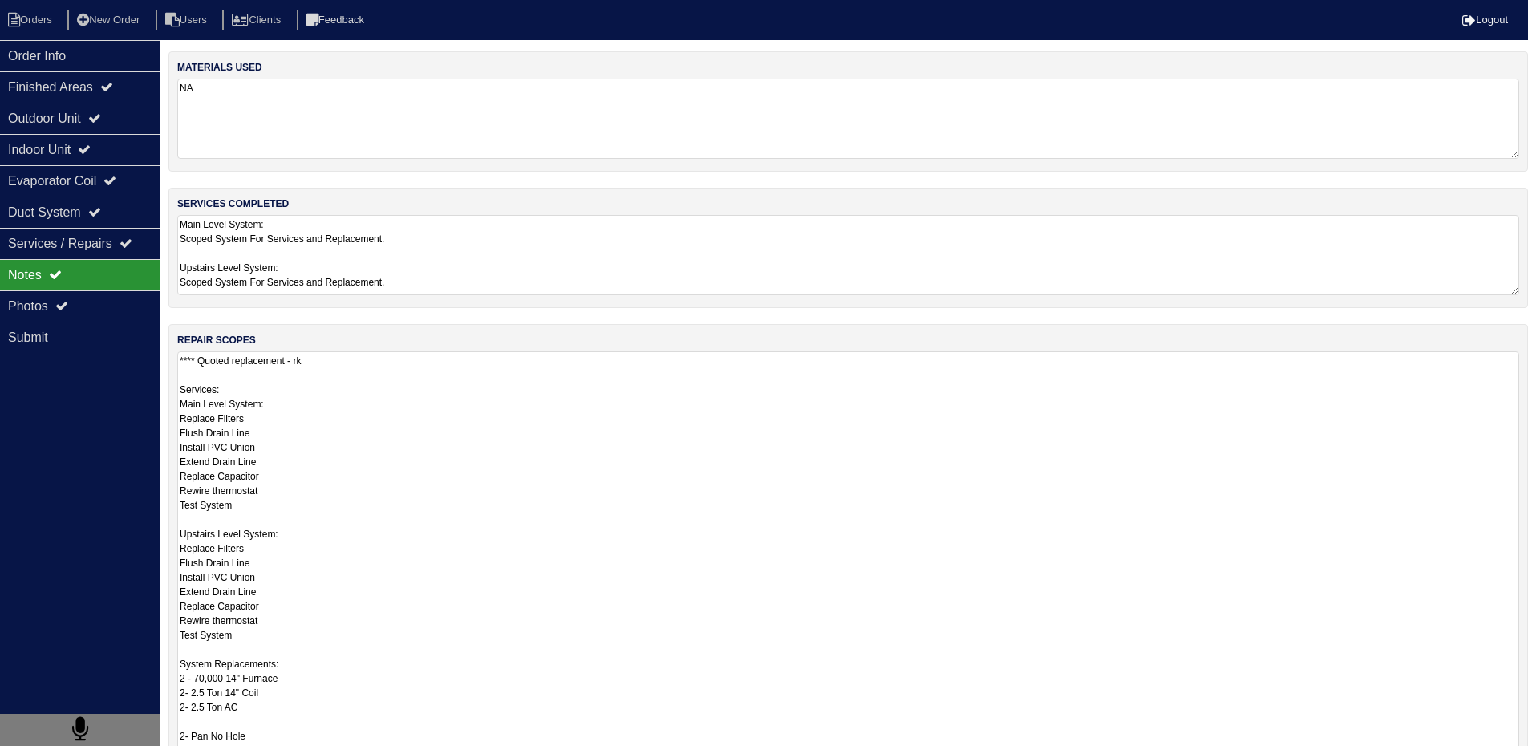
click at [268, 392] on textarea "**** Quoted replacement - rk Services: Main Level System: Replace Filters Flush…" at bounding box center [848, 627] width 1342 height 552
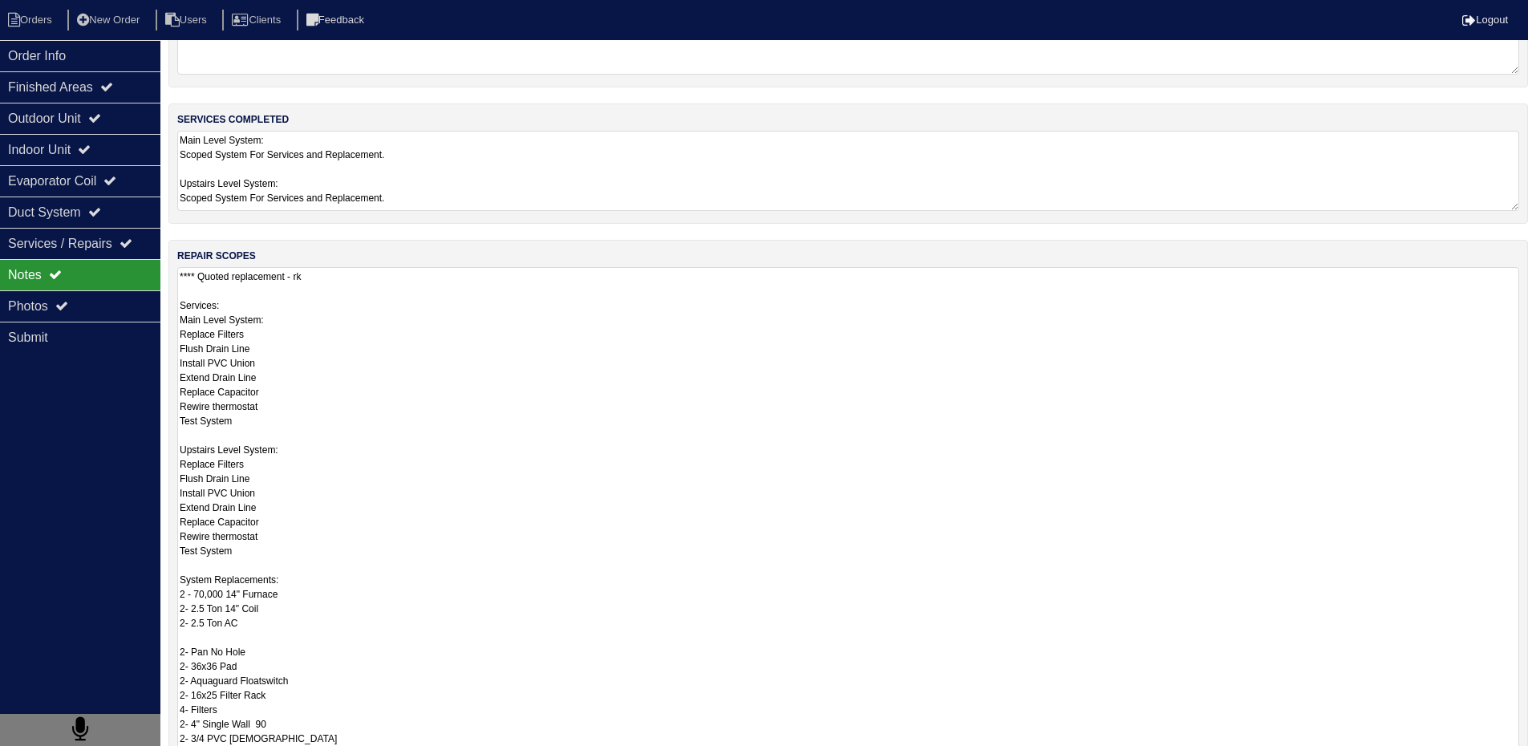
scroll to position [322, 0]
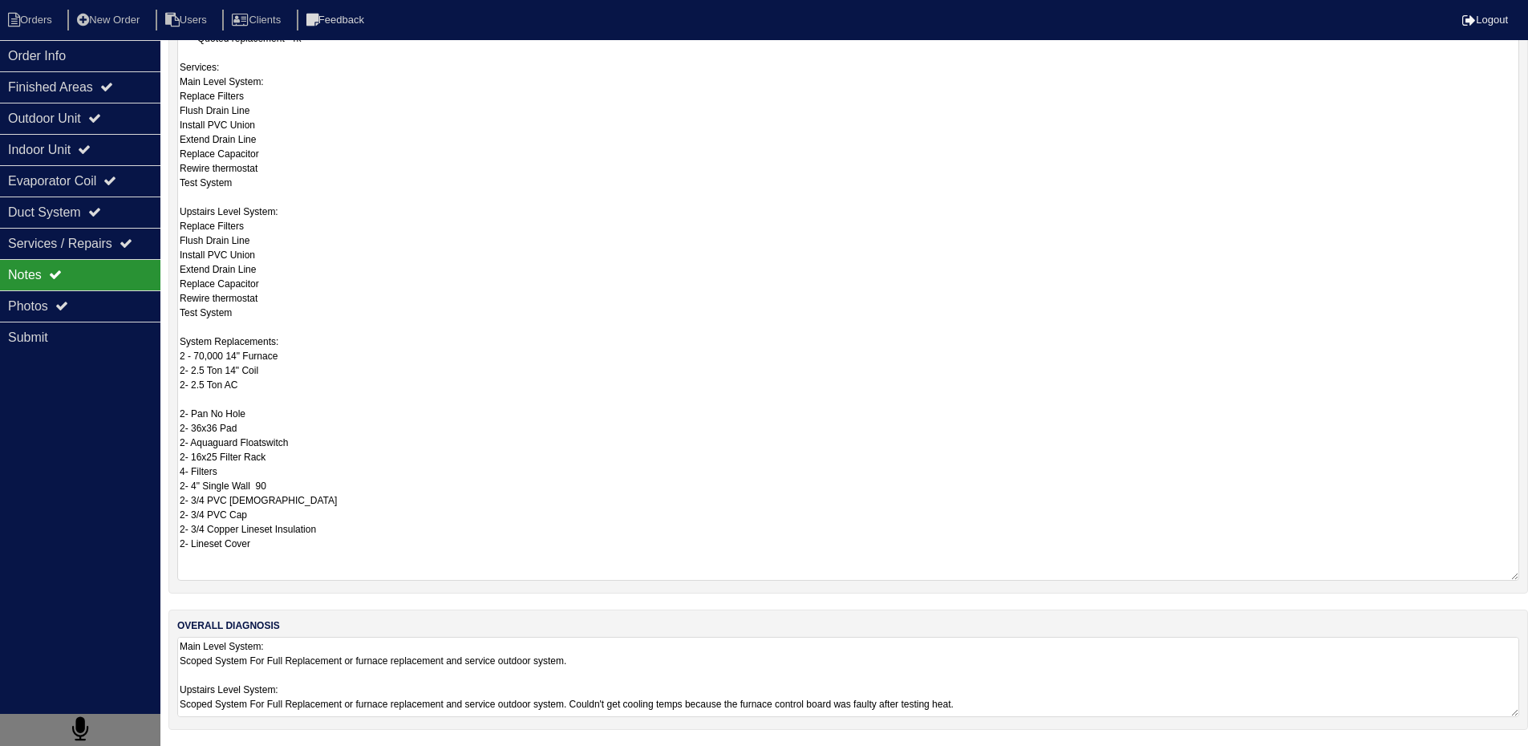
drag, startPoint x: 182, startPoint y: 665, endPoint x: 279, endPoint y: 788, distance: 156.5
click at [279, 746] on html "Orders New Order Users Clients Feedback Logout Orders New Order Users Clients M…" at bounding box center [764, 212] width 1528 height 1068
